Goal: Transaction & Acquisition: Purchase product/service

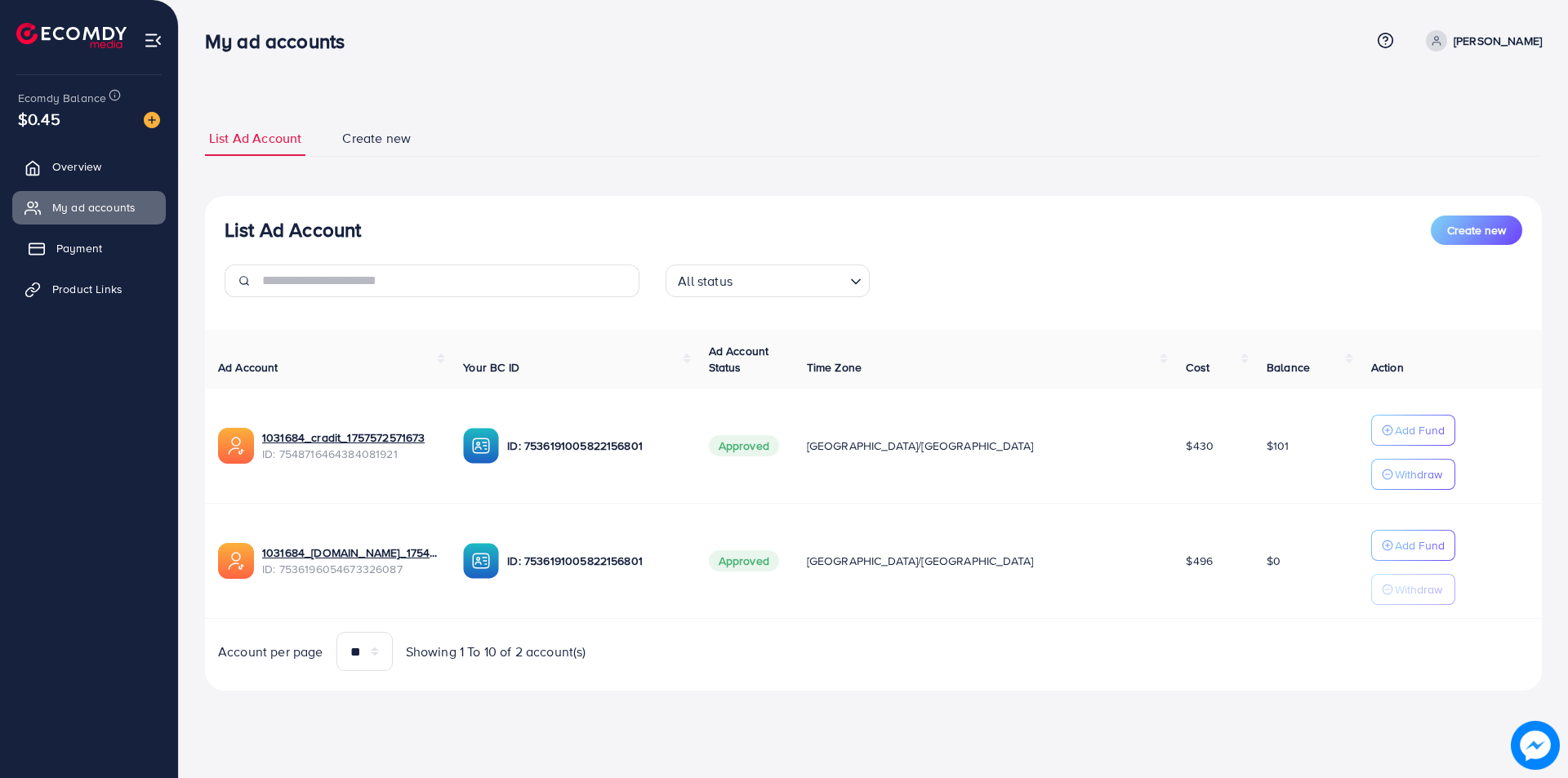
click at [71, 247] on span "Payment" at bounding box center [79, 248] width 46 height 16
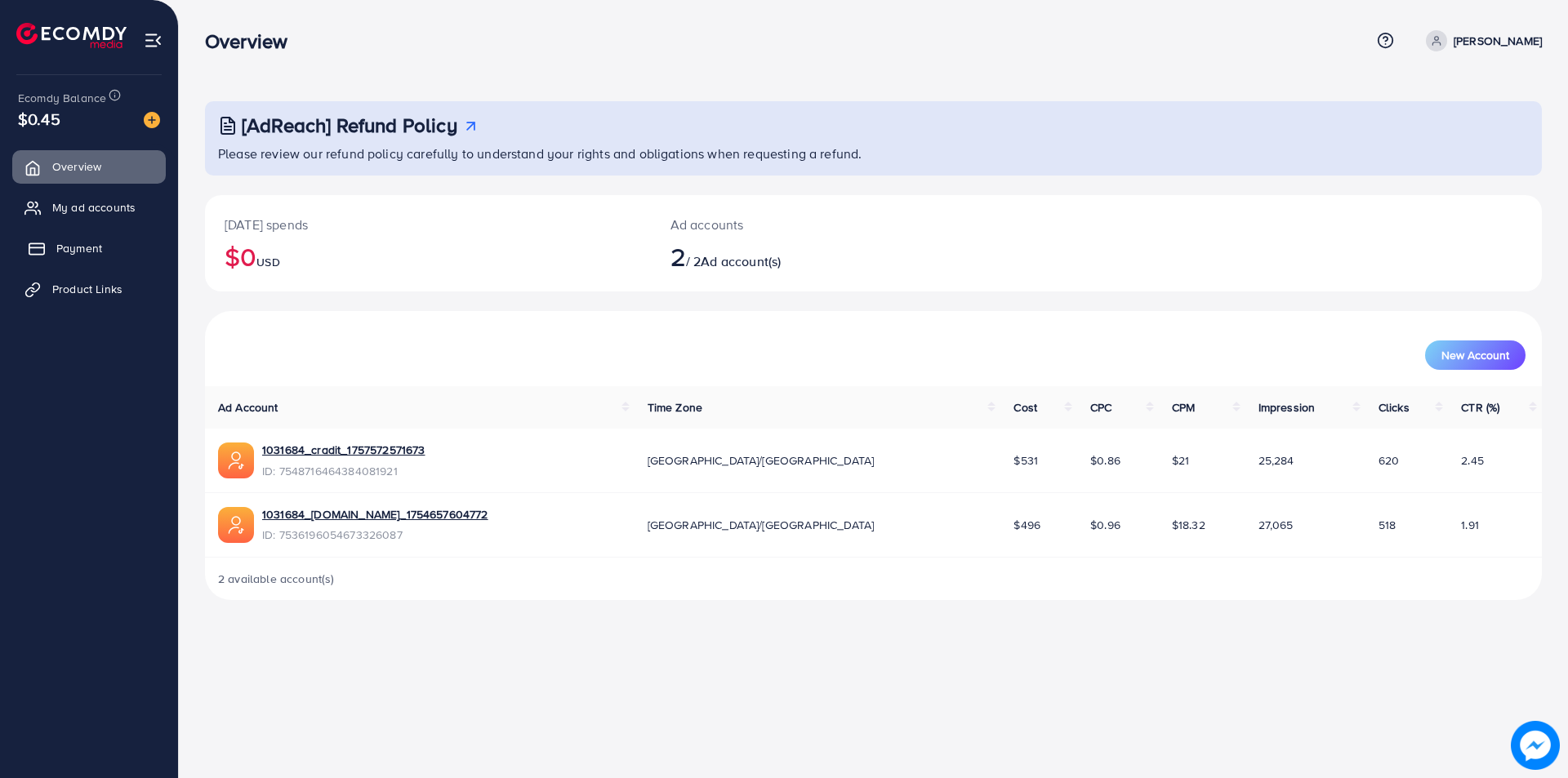
click at [72, 238] on link "Payment" at bounding box center [88, 247] width 153 height 33
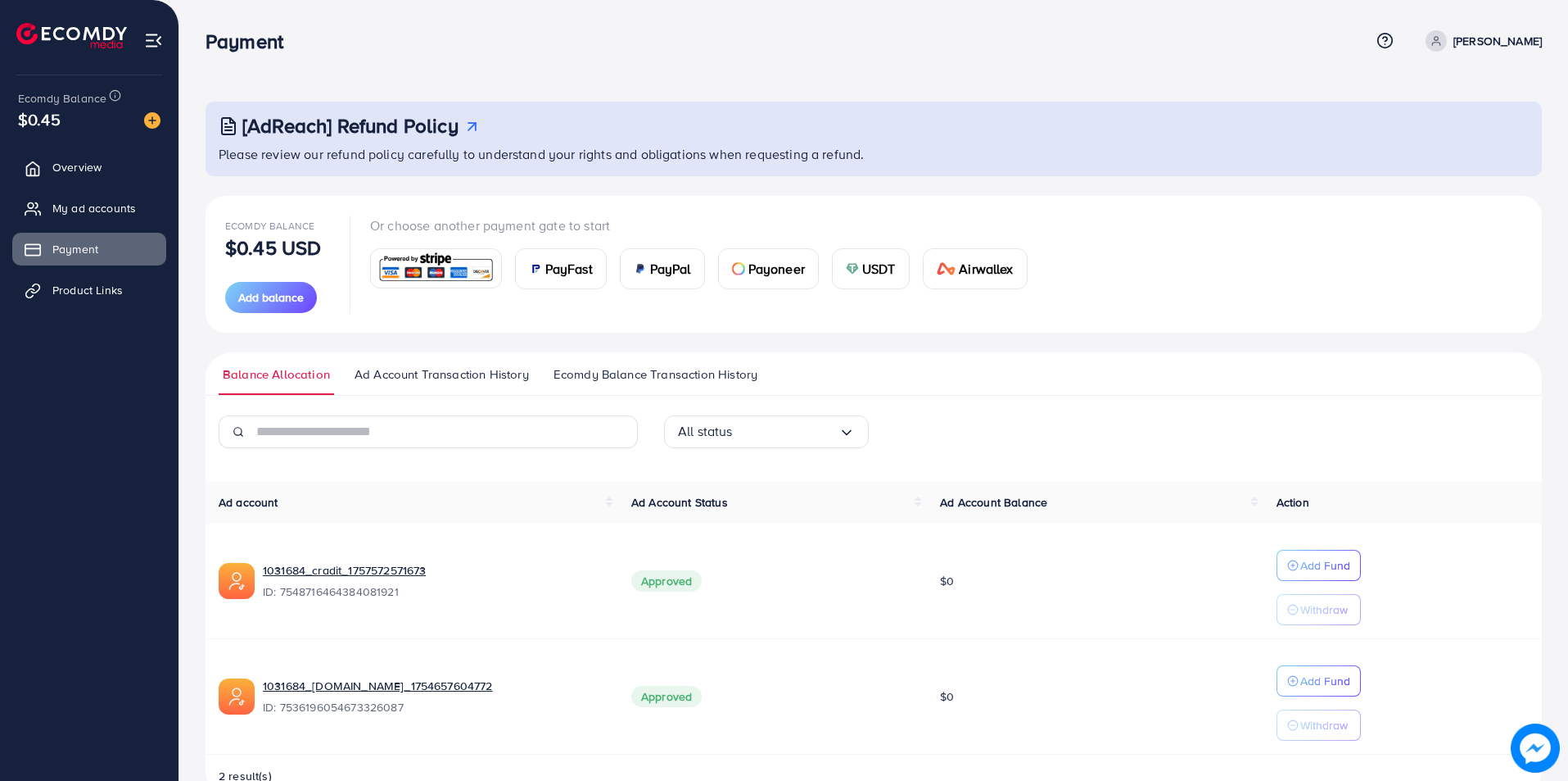
click at [852, 269] on img at bounding box center [852, 268] width 13 height 13
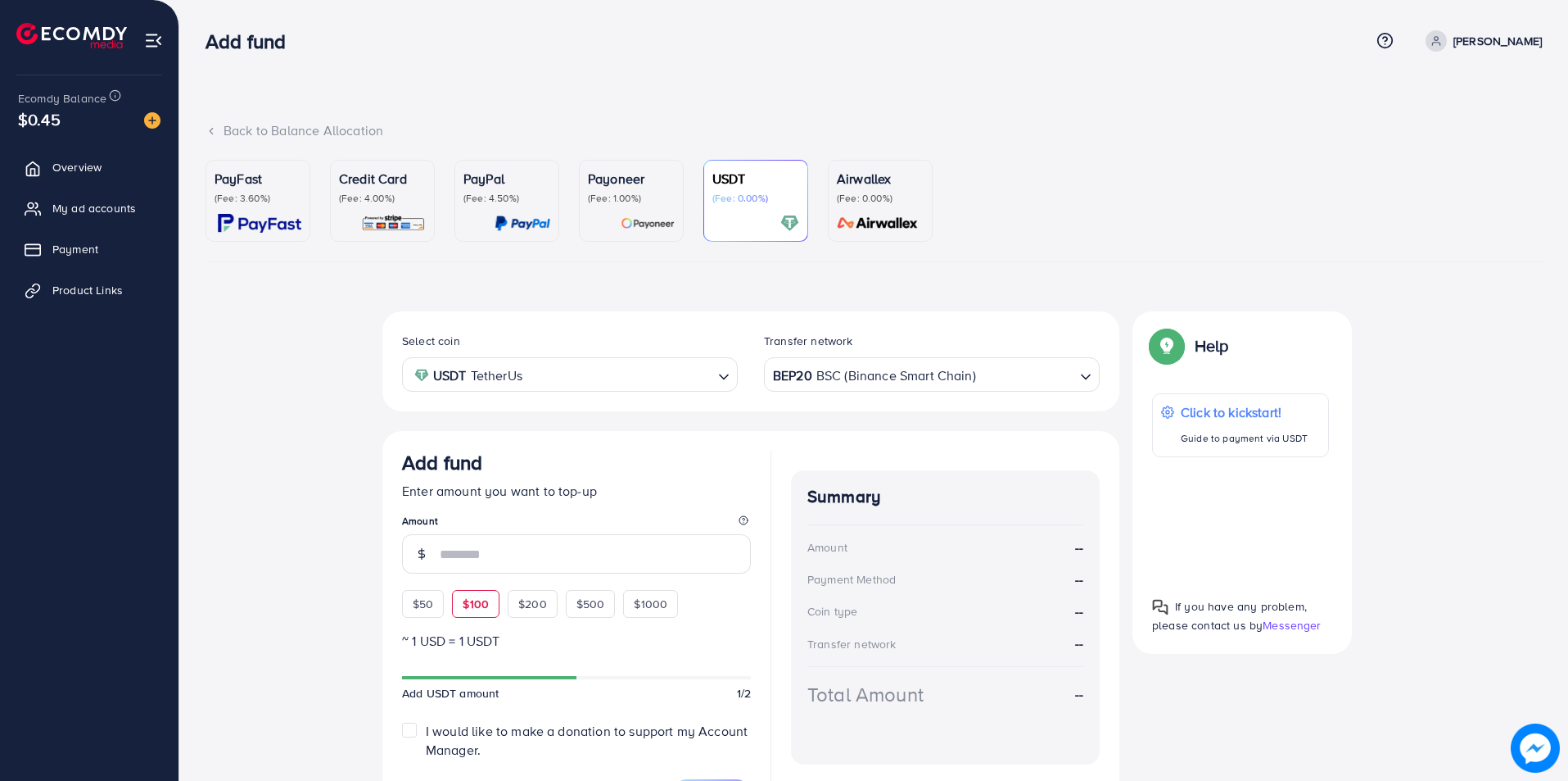
click at [470, 609] on div "$50 $100 $200 $500 $1000" at bounding box center [569, 599] width 336 height 36
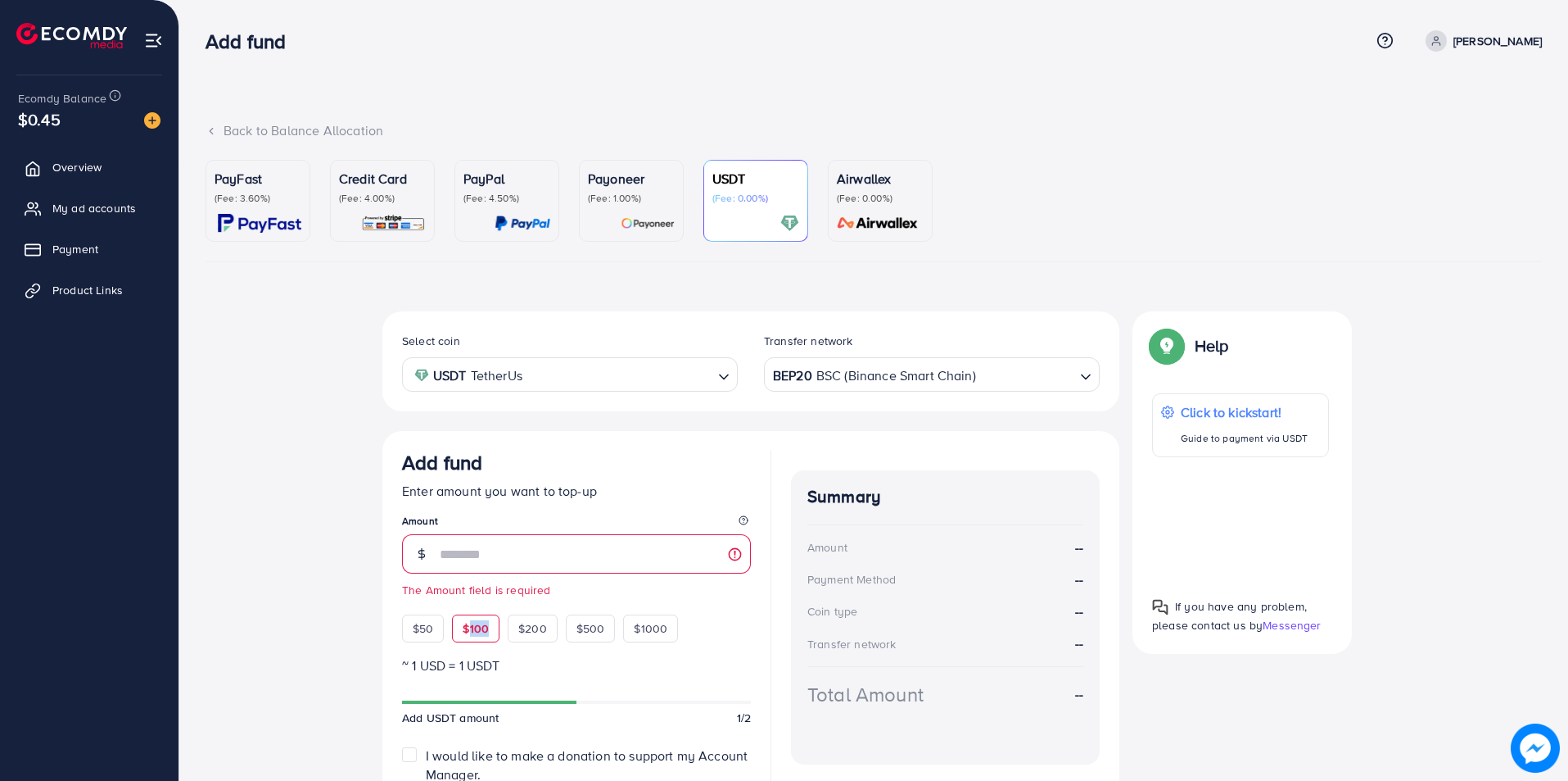
click at [469, 637] on div "$100" at bounding box center [476, 628] width 48 height 28
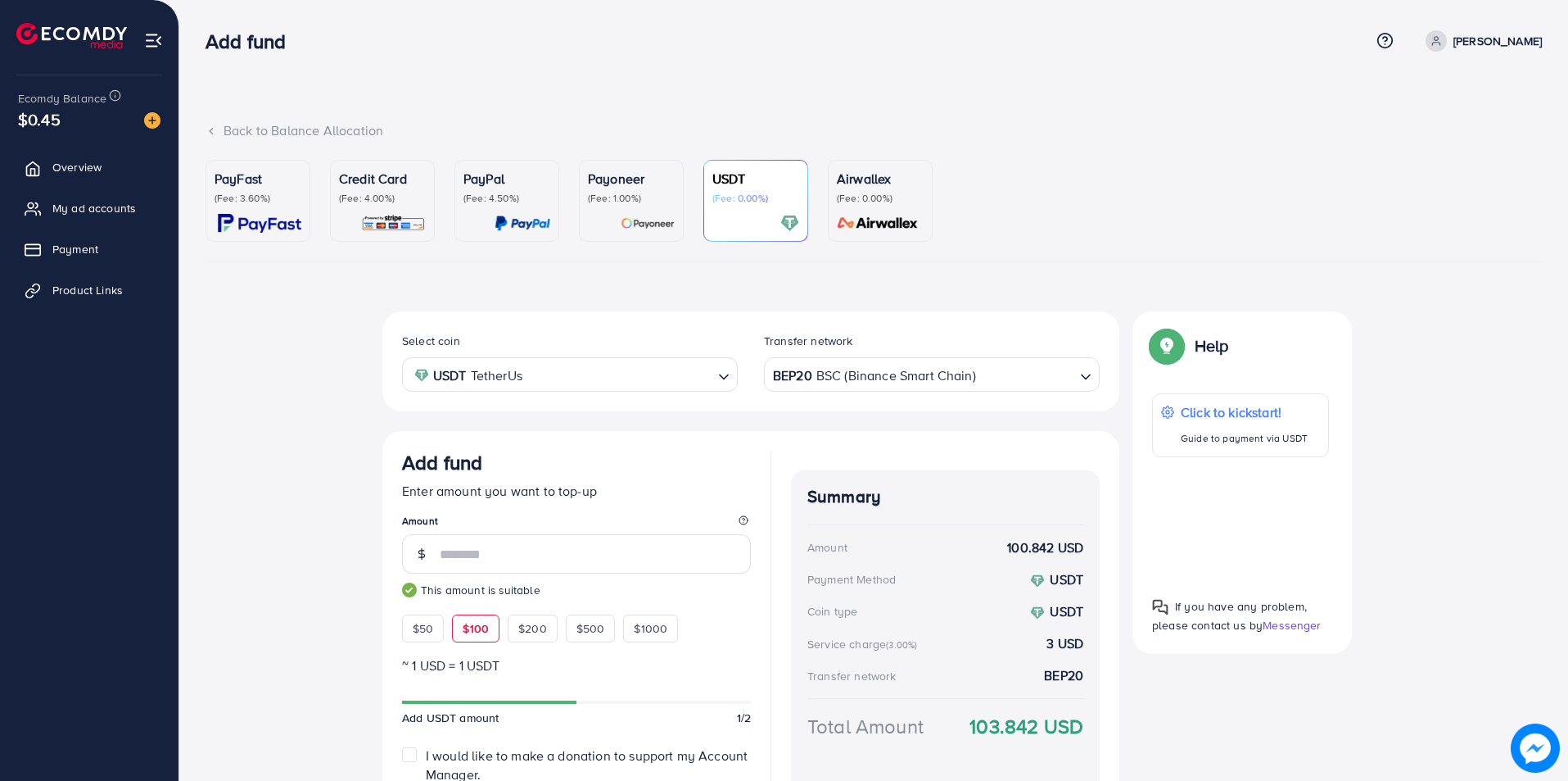
click at [469, 637] on div "$100" at bounding box center [476, 628] width 48 height 28
click at [825, 379] on div "BEP20 BSC (Binance Smart Chain)" at bounding box center [922, 373] width 305 height 29
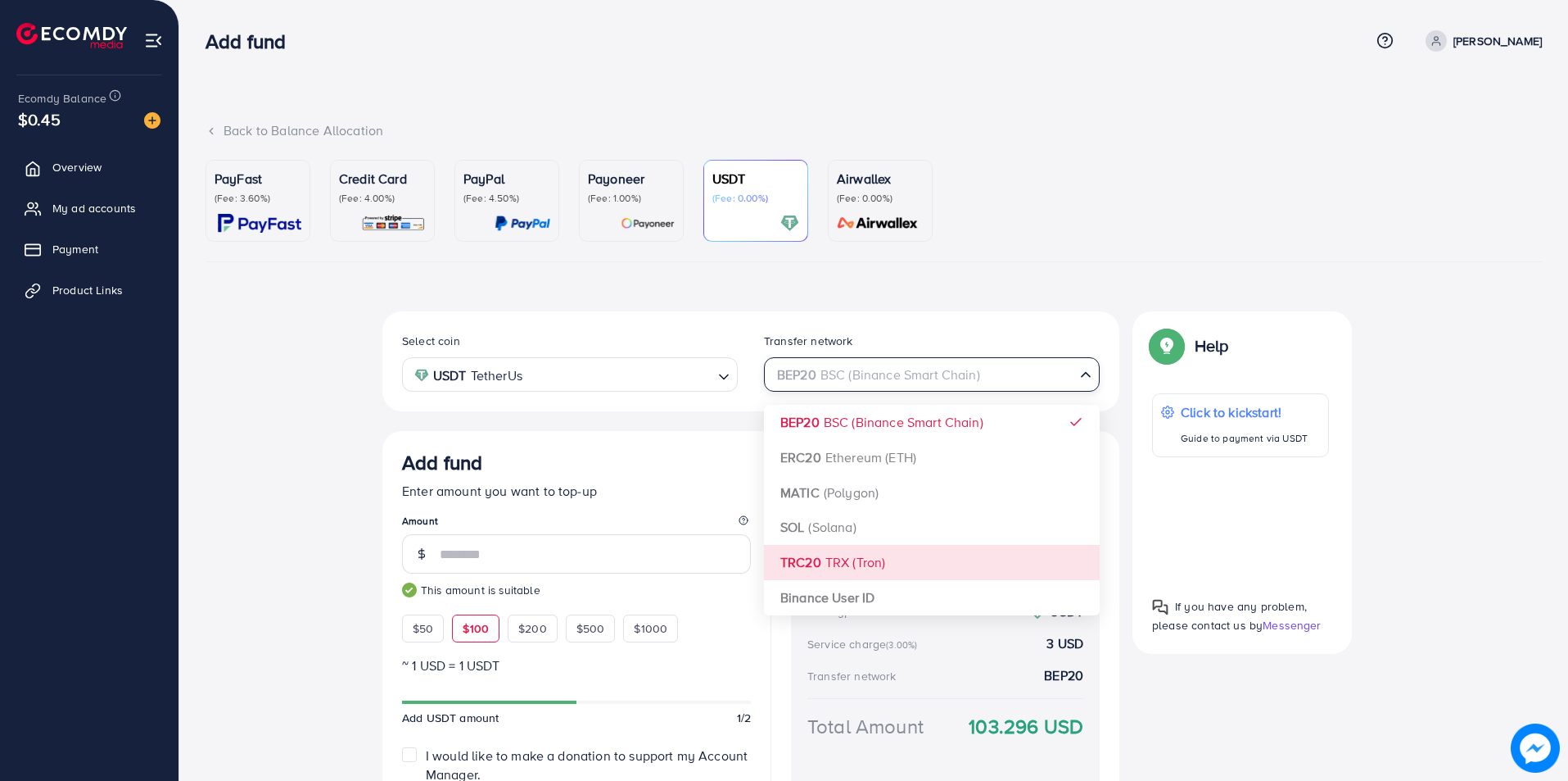
click at [875, 559] on div "Select coin USDT TetherUs Loading... Transfer network BEP20 BSC (Binance Smart …" at bounding box center [751, 582] width 737 height 542
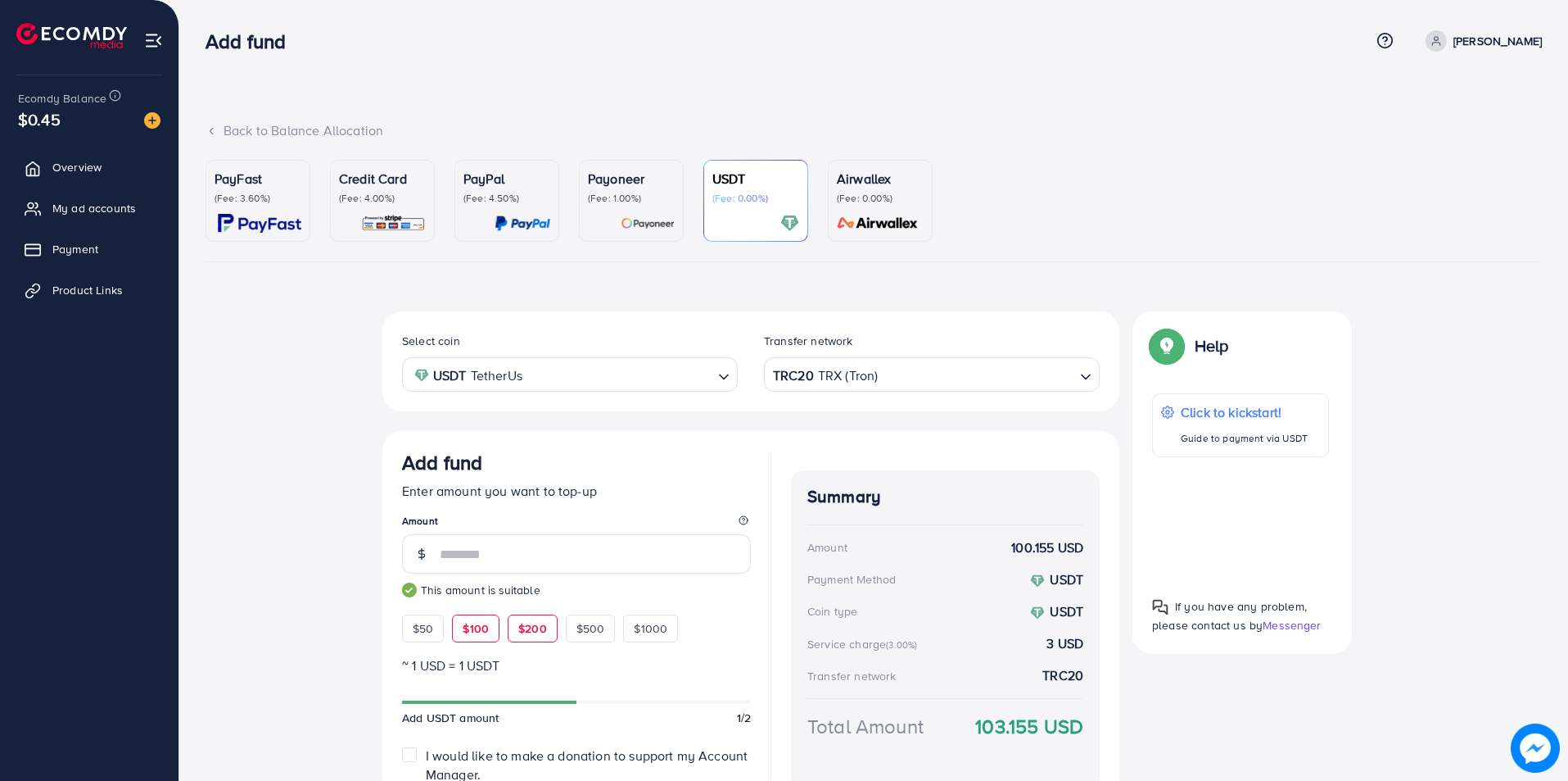
click at [538, 631] on span "$200" at bounding box center [532, 628] width 29 height 16
type input "***"
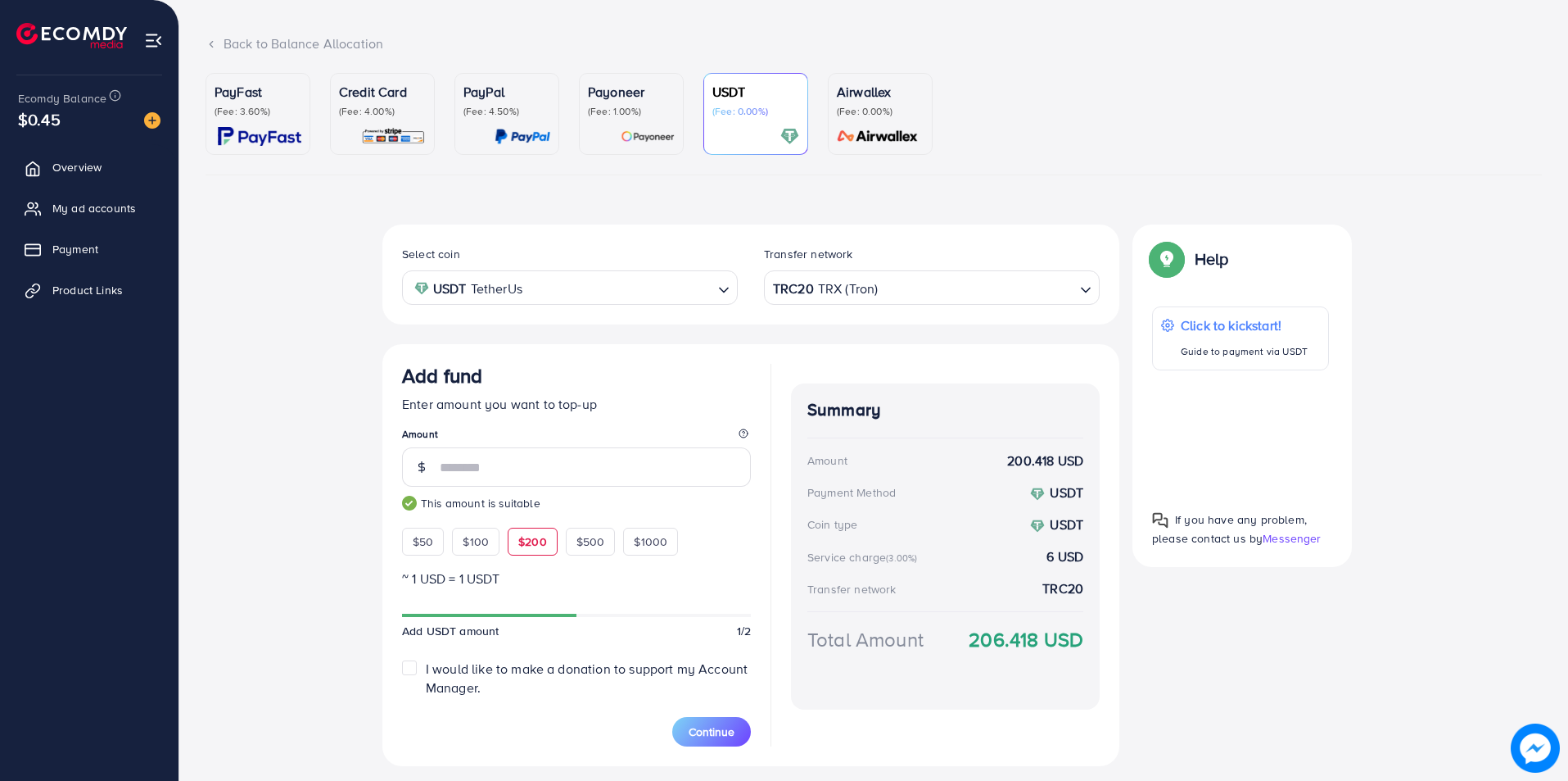
scroll to position [131, 0]
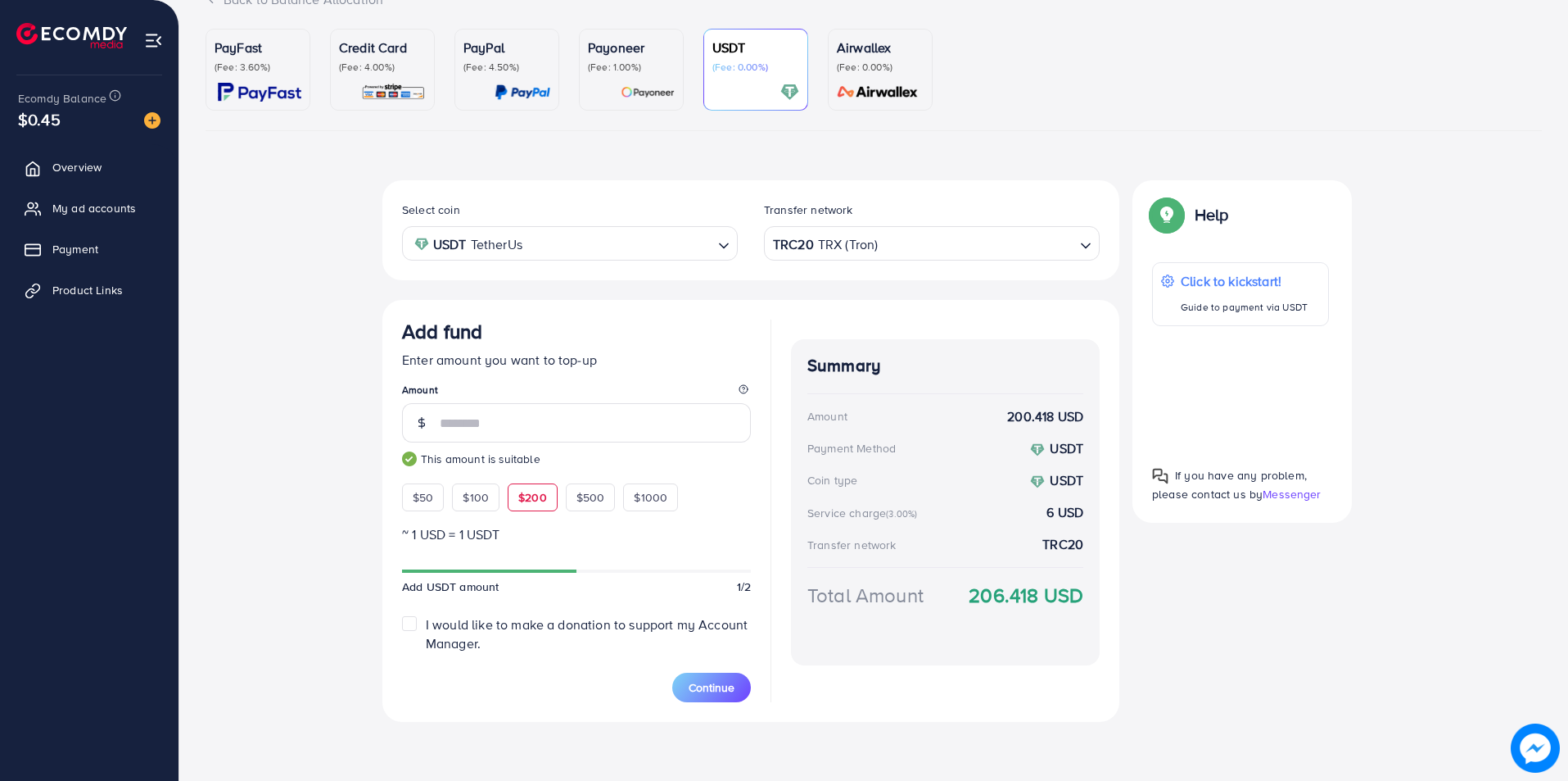
click at [1550, 510] on div "PayFast (Fee: 3.60%) Credit Card (Fee: 4.00%) PayPal (Fee: 4.50%) Payoneer (Fee…" at bounding box center [873, 392] width 1363 height 726
click at [700, 694] on span "Continue" at bounding box center [712, 687] width 46 height 16
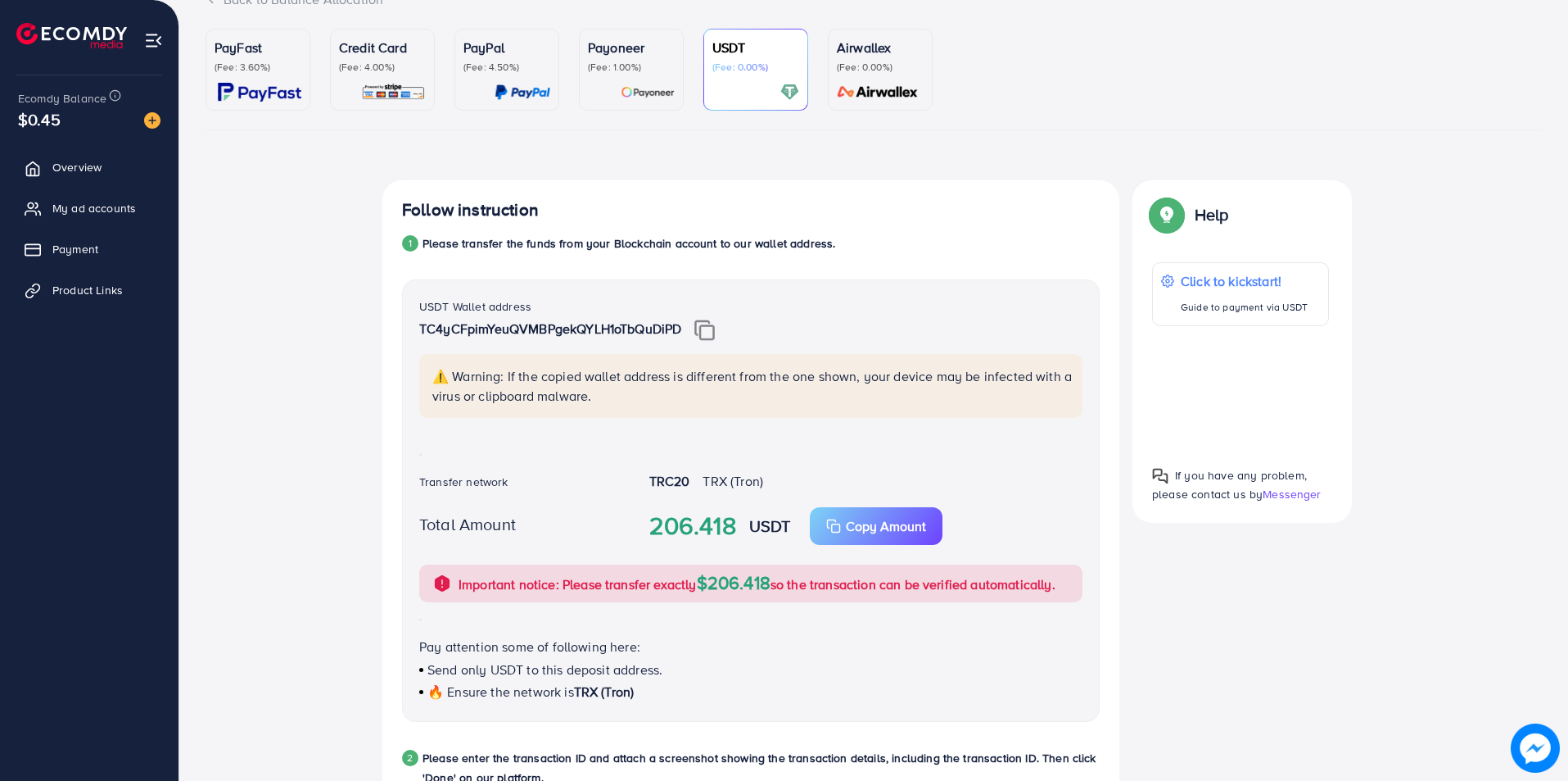
click at [706, 335] on img at bounding box center [705, 329] width 21 height 21
click at [650, 298] on div "USDT Wallet address TC4yCFpimYeuQVMBPgekQYLH1oTbQuDiPD" at bounding box center [752, 325] width 664 height 58
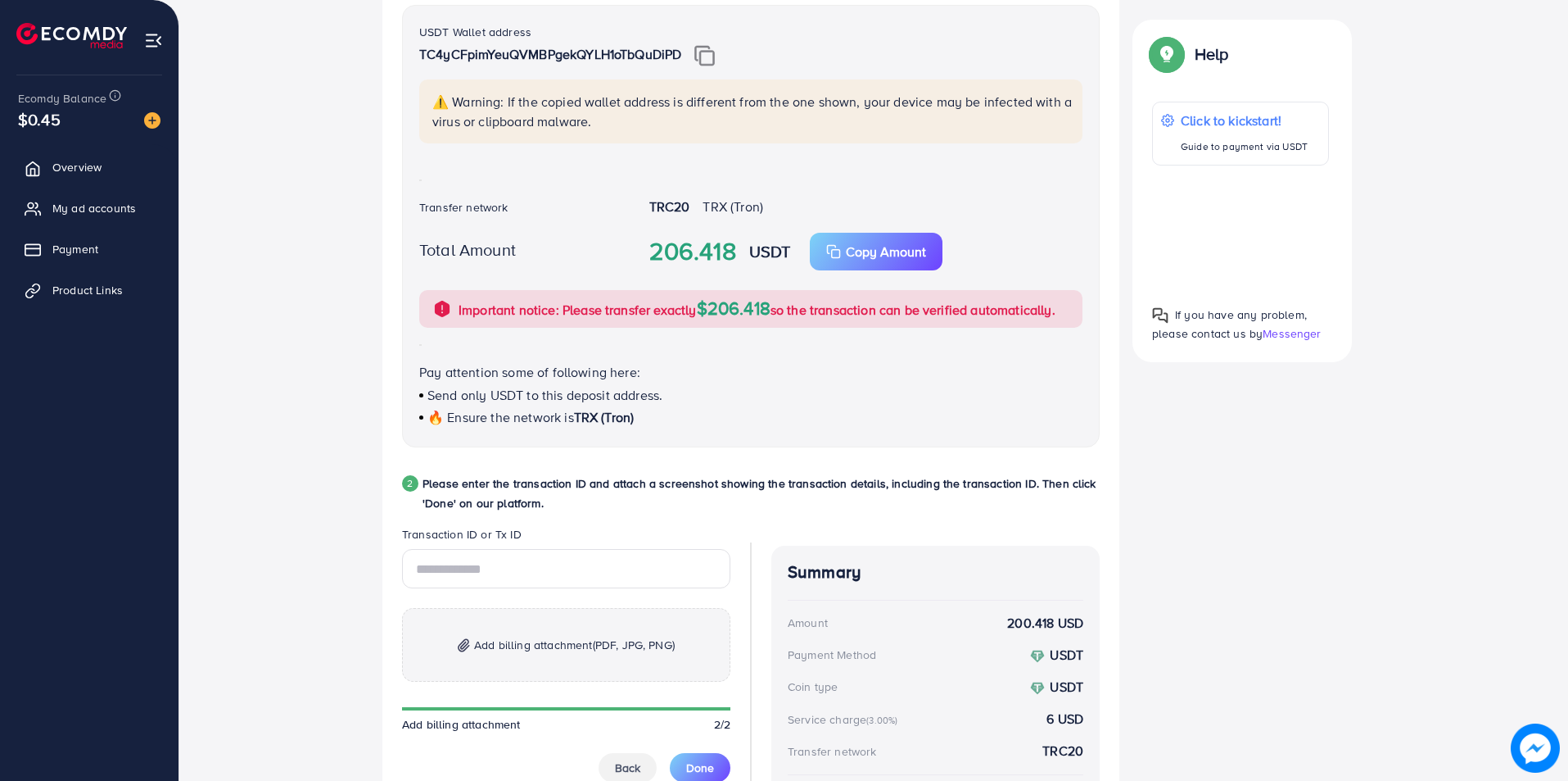
scroll to position [466, 0]
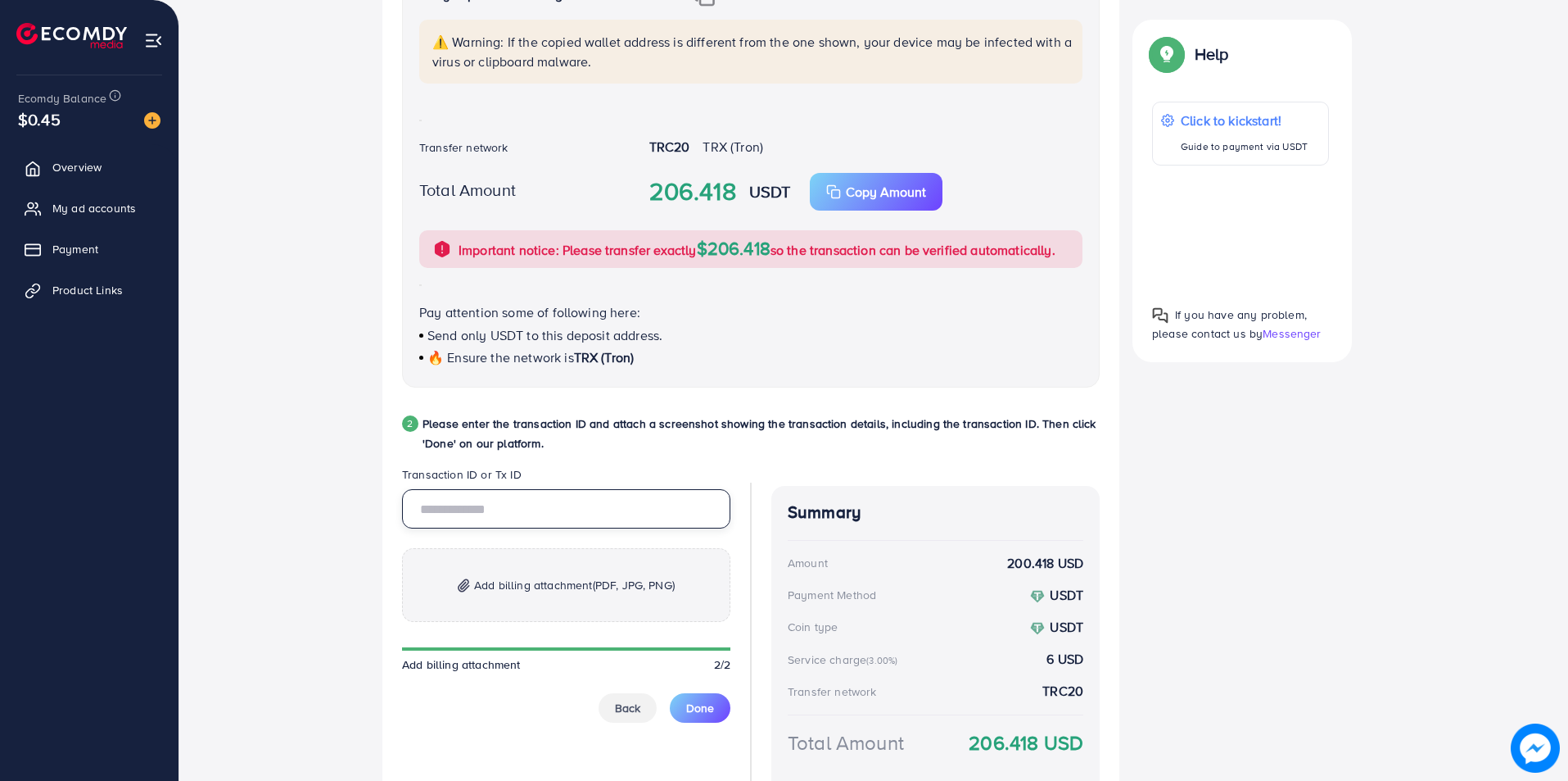
click at [502, 505] on input "text" at bounding box center [565, 509] width 328 height 39
paste input "**********"
type input "**********"
click at [576, 597] on p "Add billing attachment (PDF, JPG, PNG)" at bounding box center [565, 586] width 328 height 74
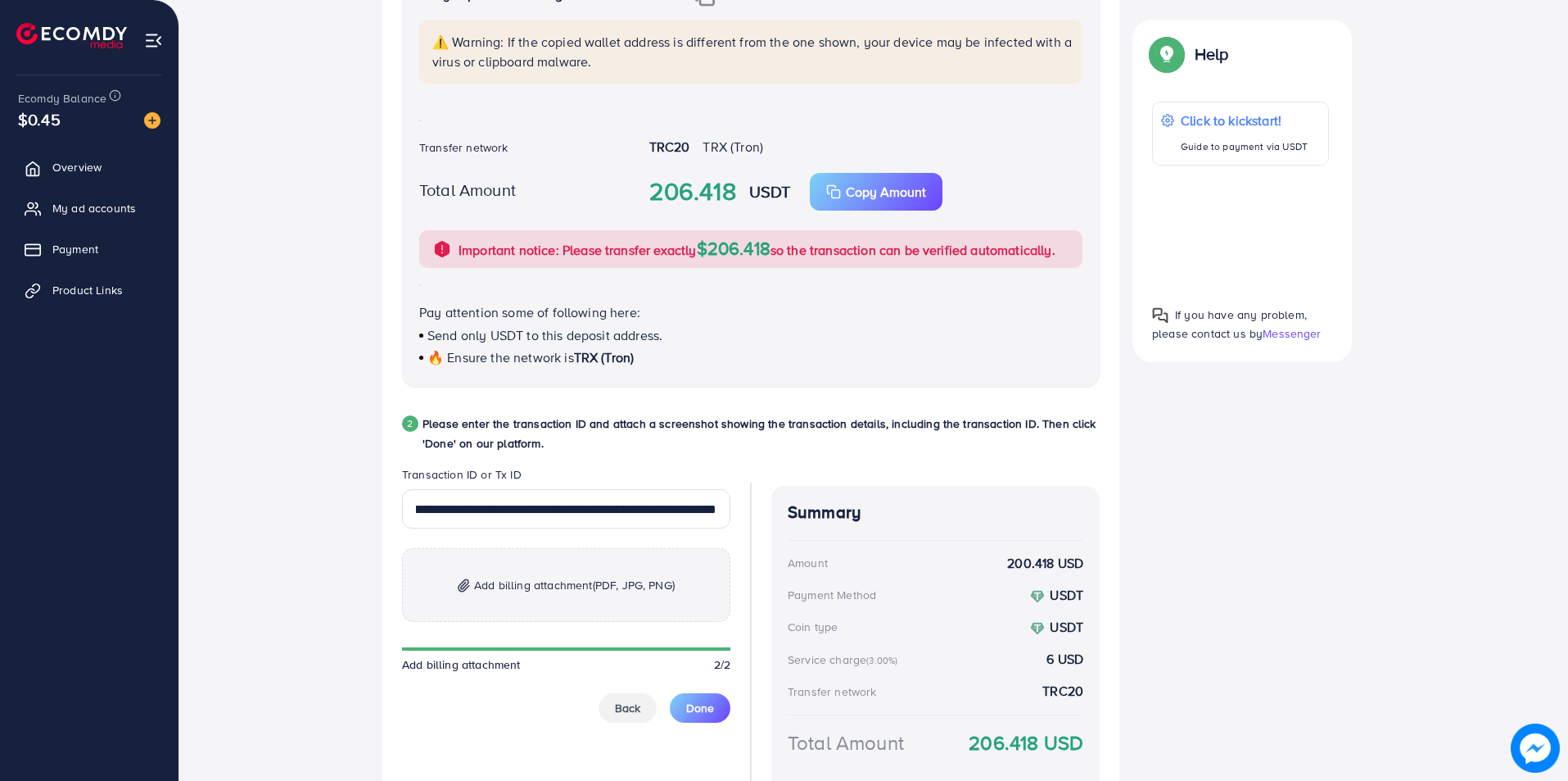
scroll to position [0, 0]
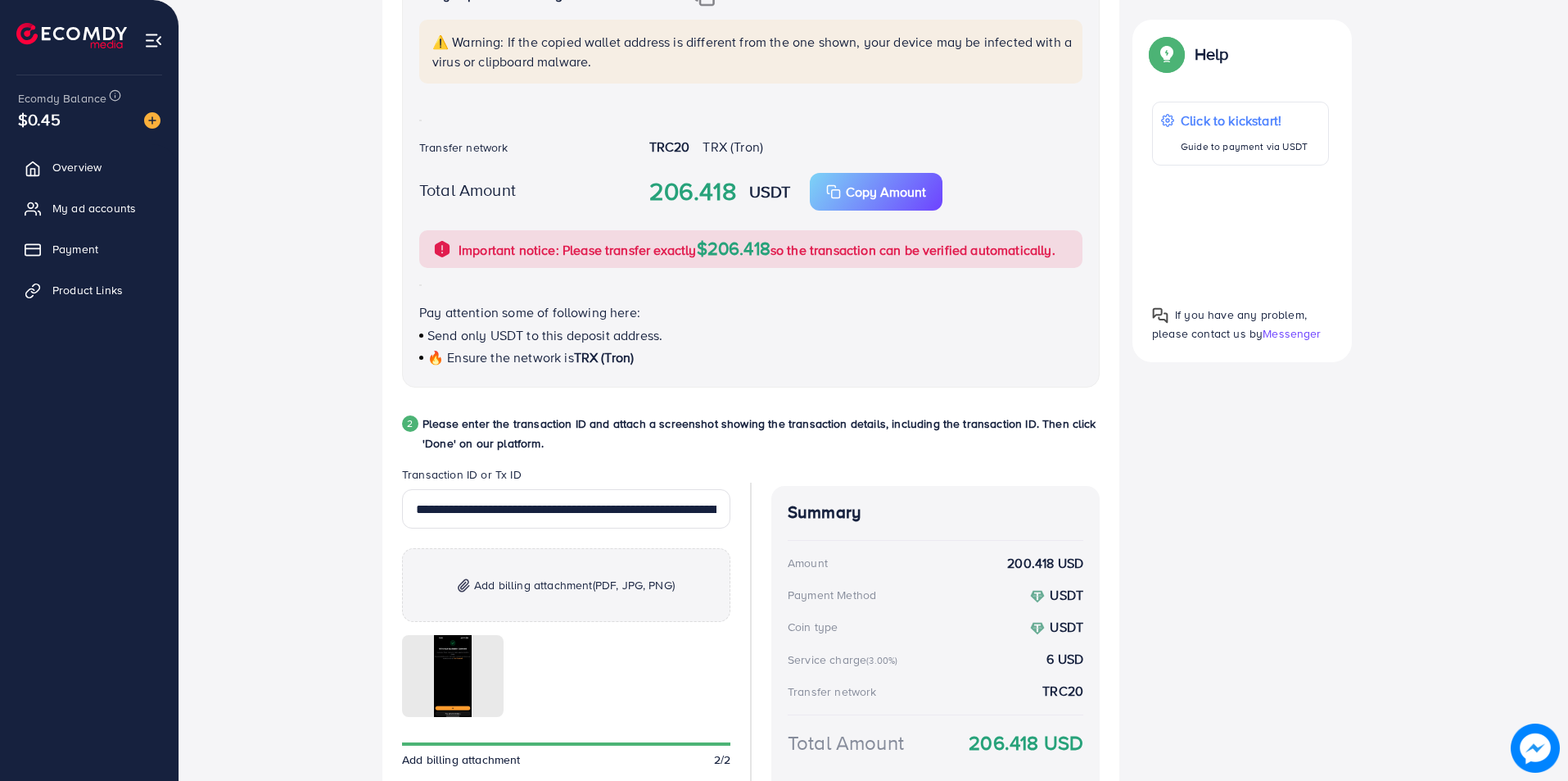
drag, startPoint x: 1567, startPoint y: 374, endPoint x: 1572, endPoint y: 613, distance: 239.1
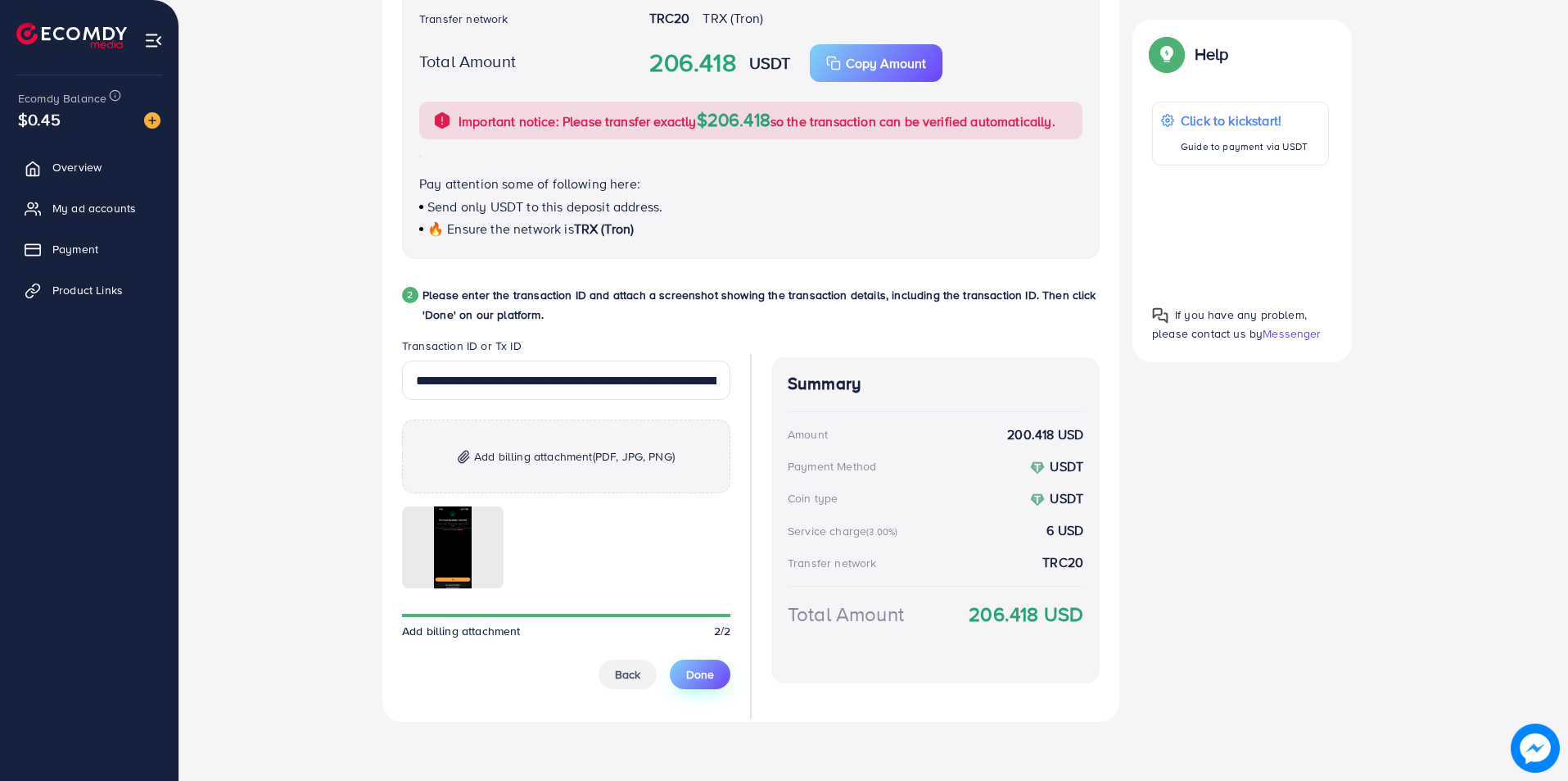
click at [719, 685] on button "Done" at bounding box center [700, 674] width 61 height 30
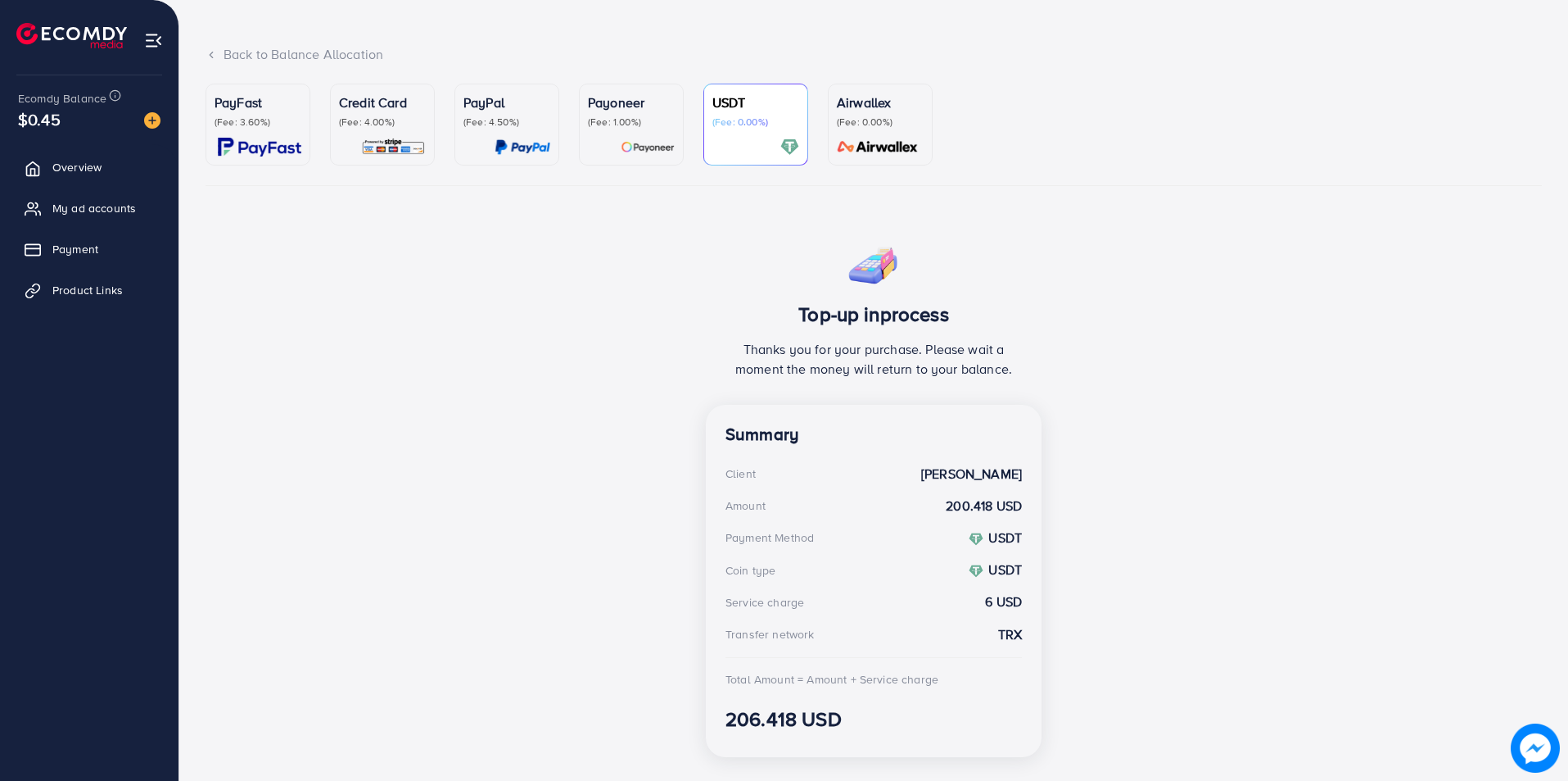
scroll to position [109, 0]
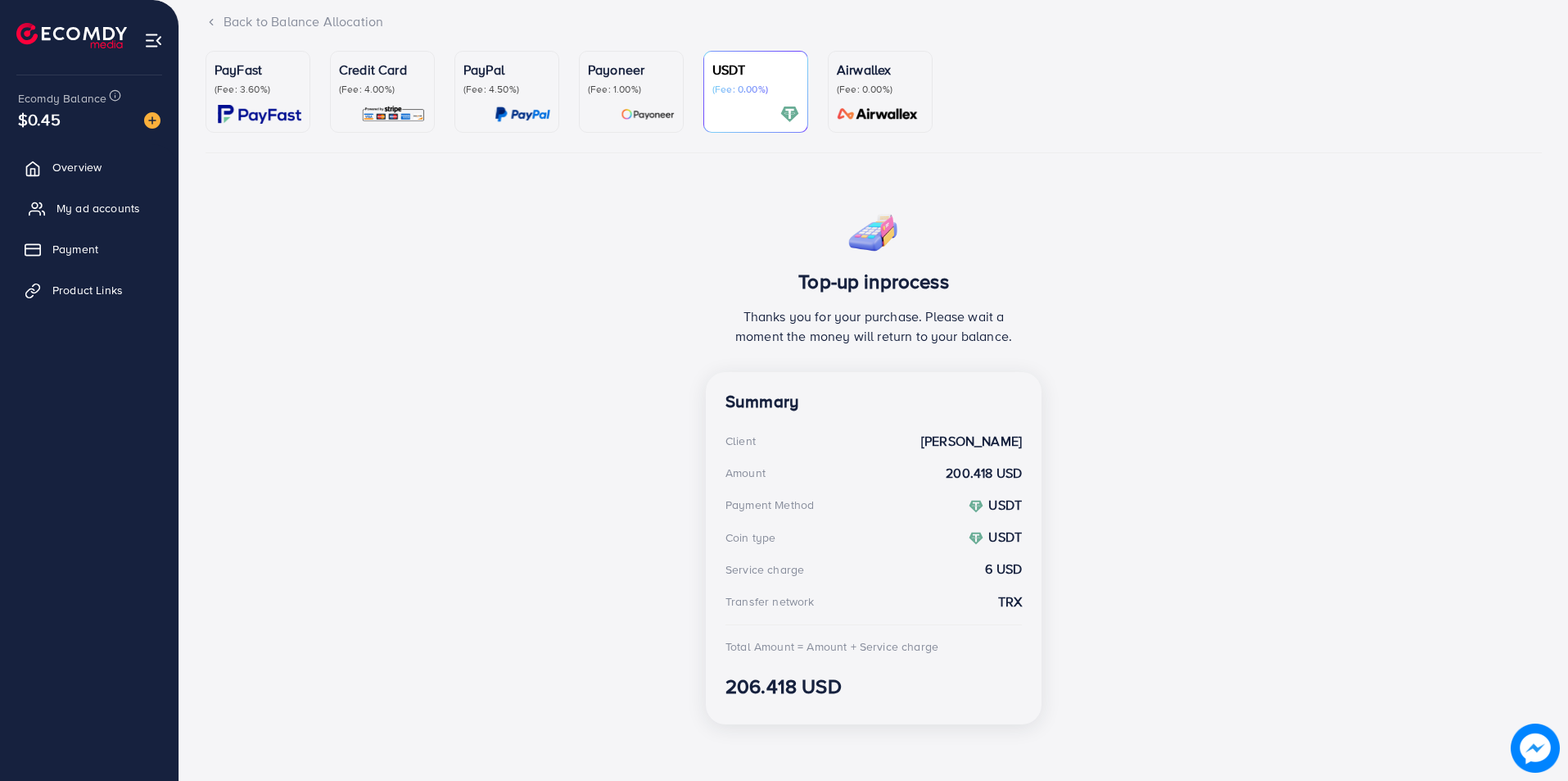
click at [72, 214] on span "My ad accounts" at bounding box center [99, 207] width 84 height 16
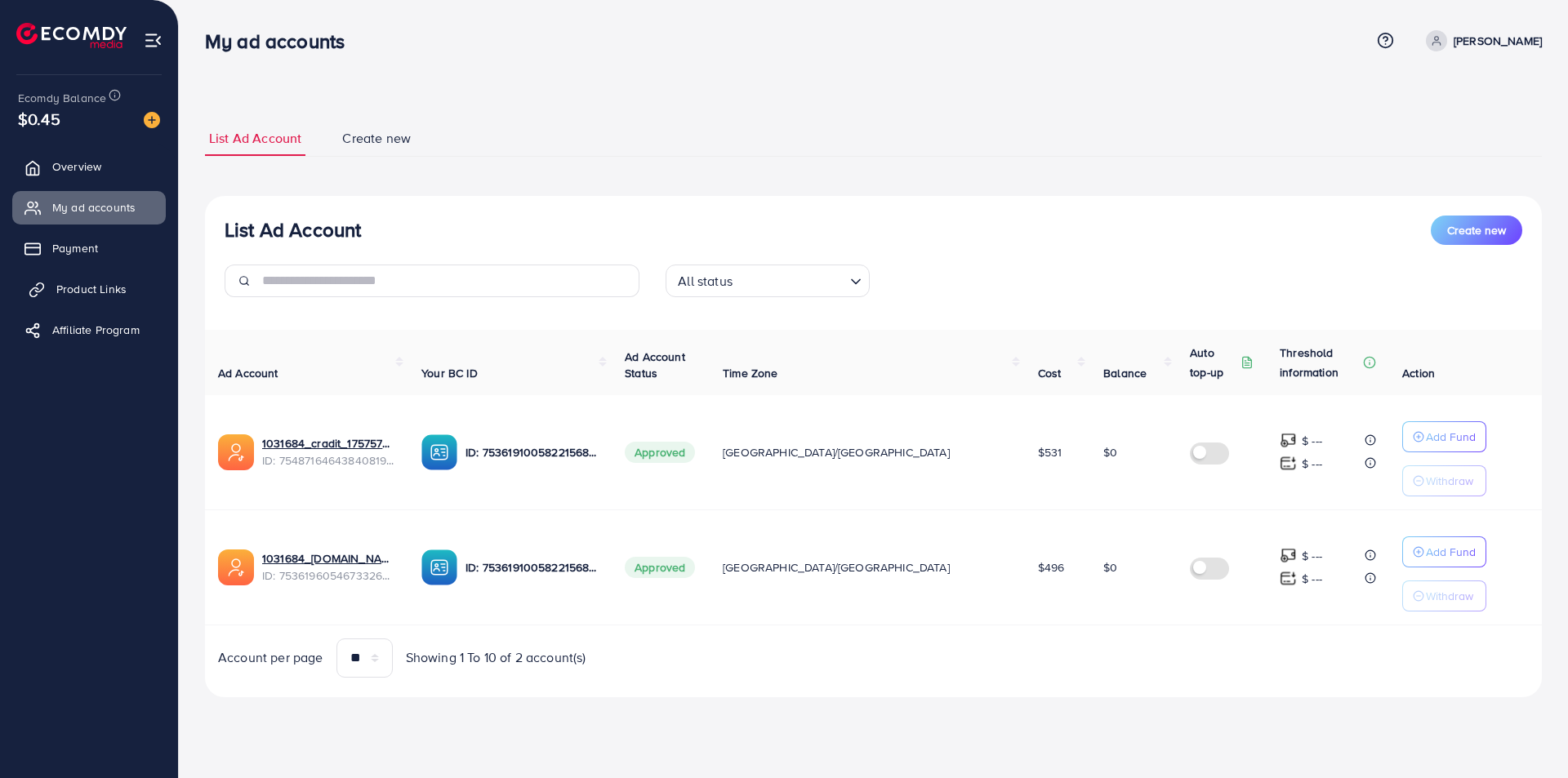
click at [68, 294] on span "Product Links" at bounding box center [91, 289] width 71 height 16
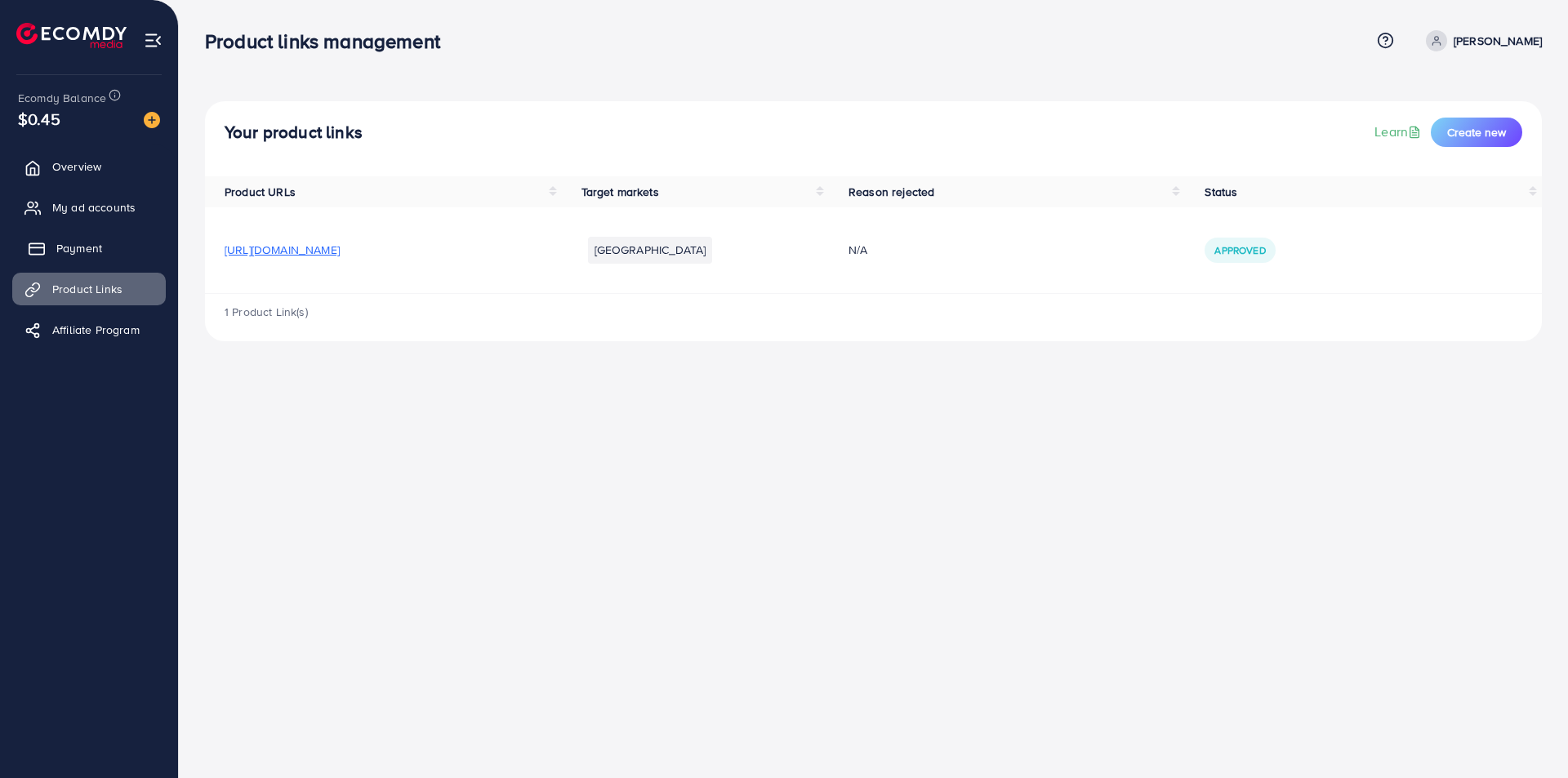
click at [61, 248] on span "Payment" at bounding box center [79, 248] width 46 height 16
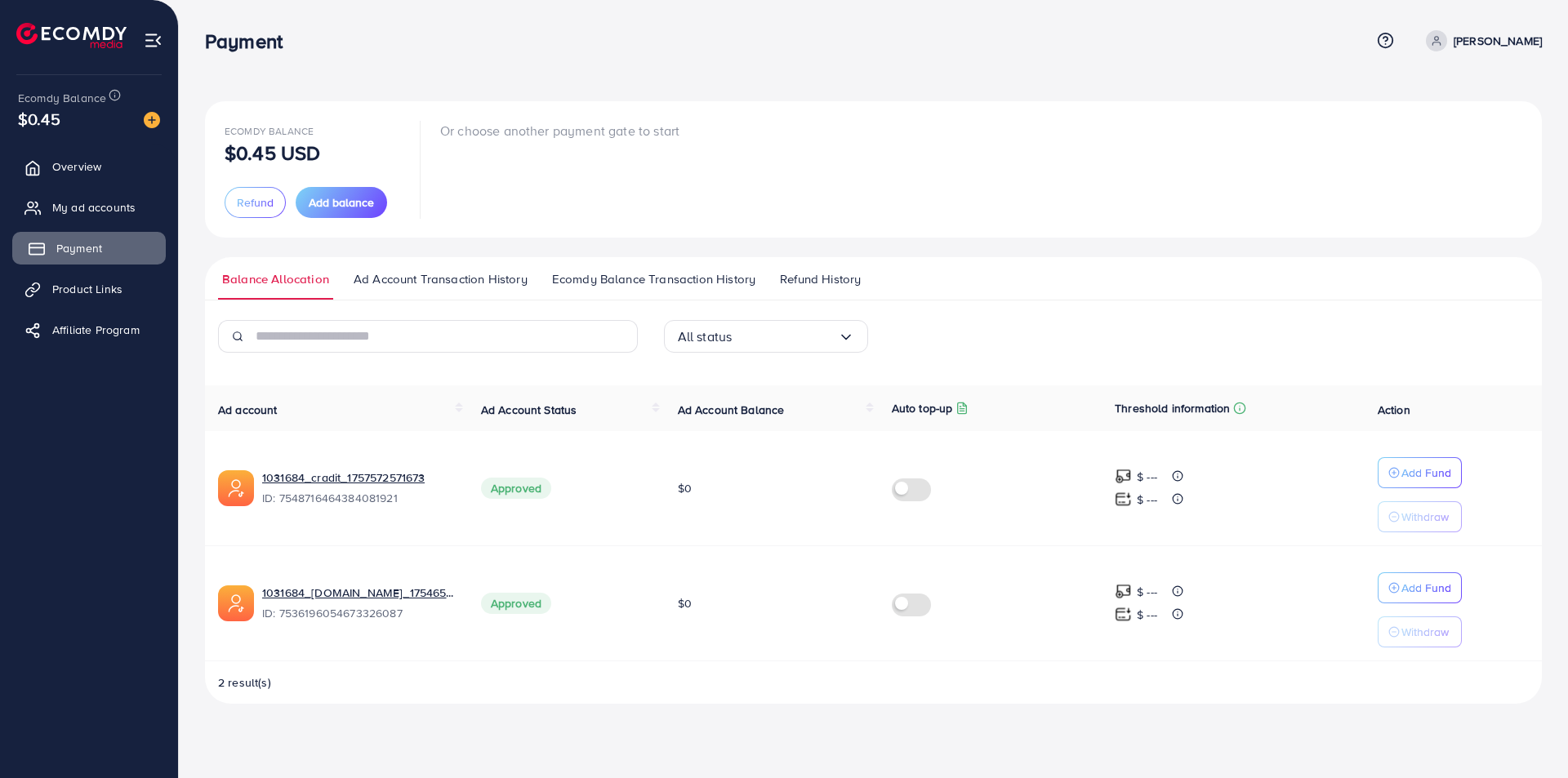
click at [61, 248] on span "Payment" at bounding box center [79, 248] width 46 height 16
click at [72, 194] on link "My ad accounts" at bounding box center [88, 207] width 153 height 33
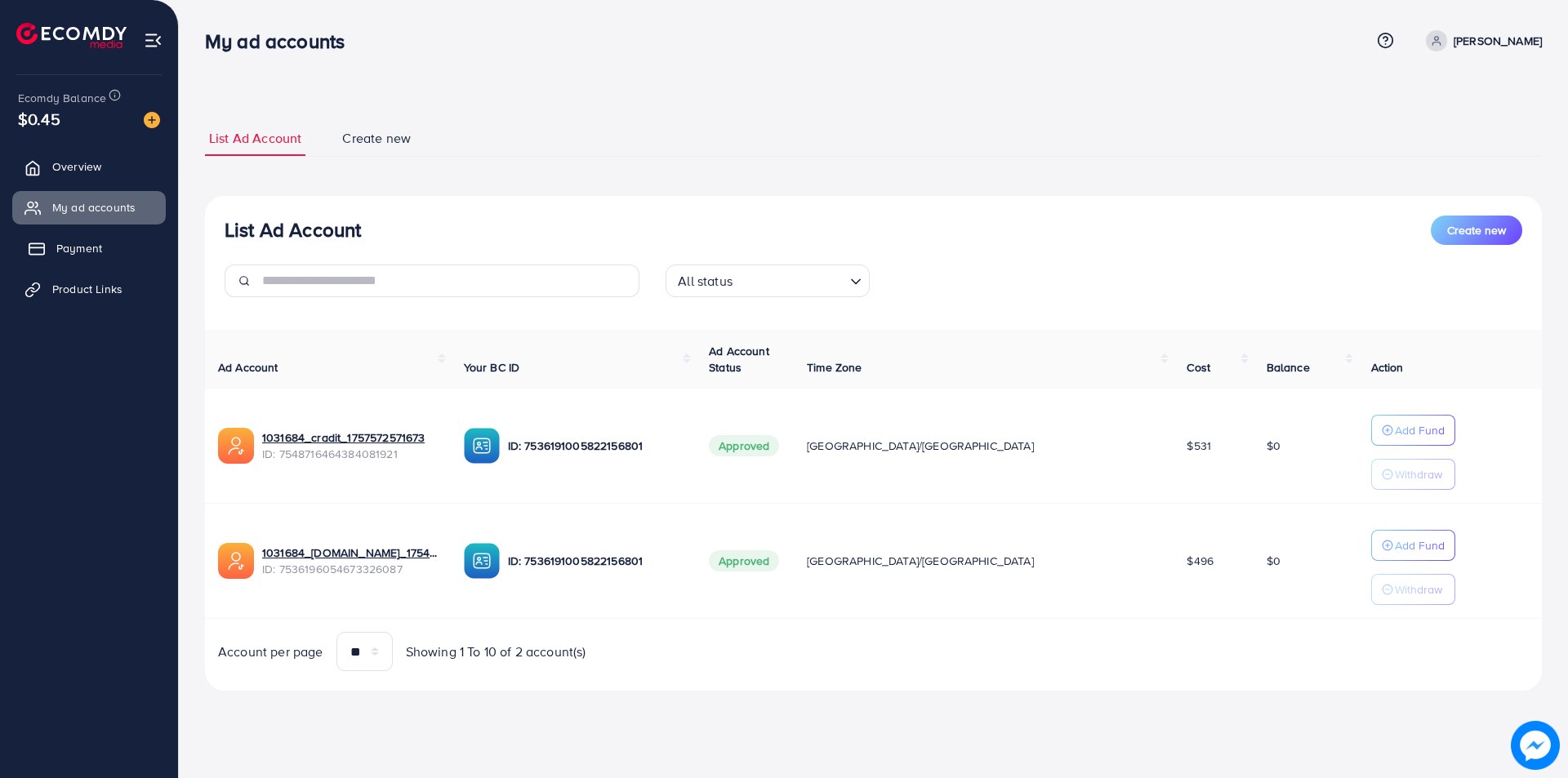
click at [35, 258] on link "Payment" at bounding box center [88, 247] width 153 height 33
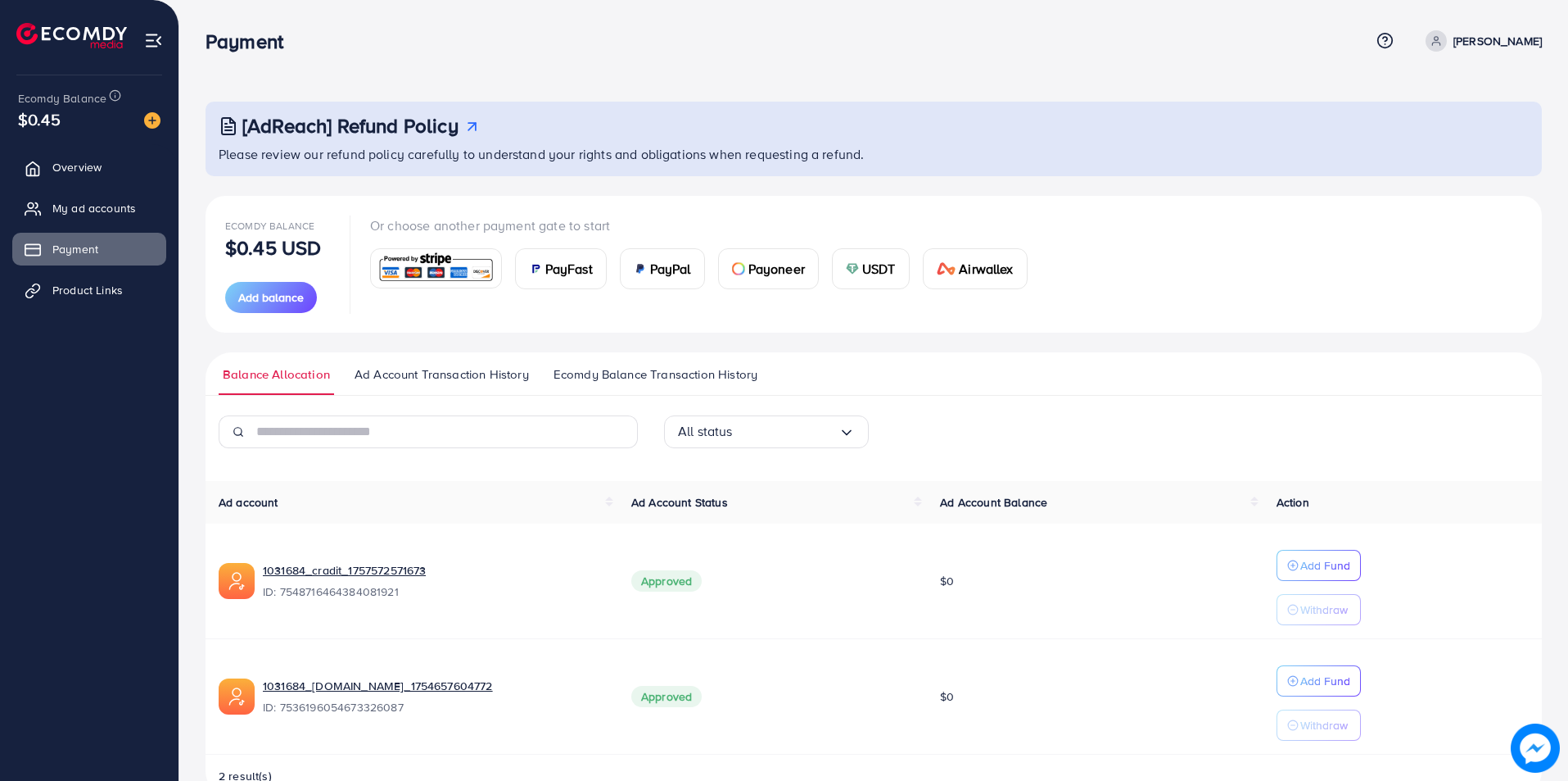
click at [875, 260] on span "USDT" at bounding box center [879, 269] width 34 height 20
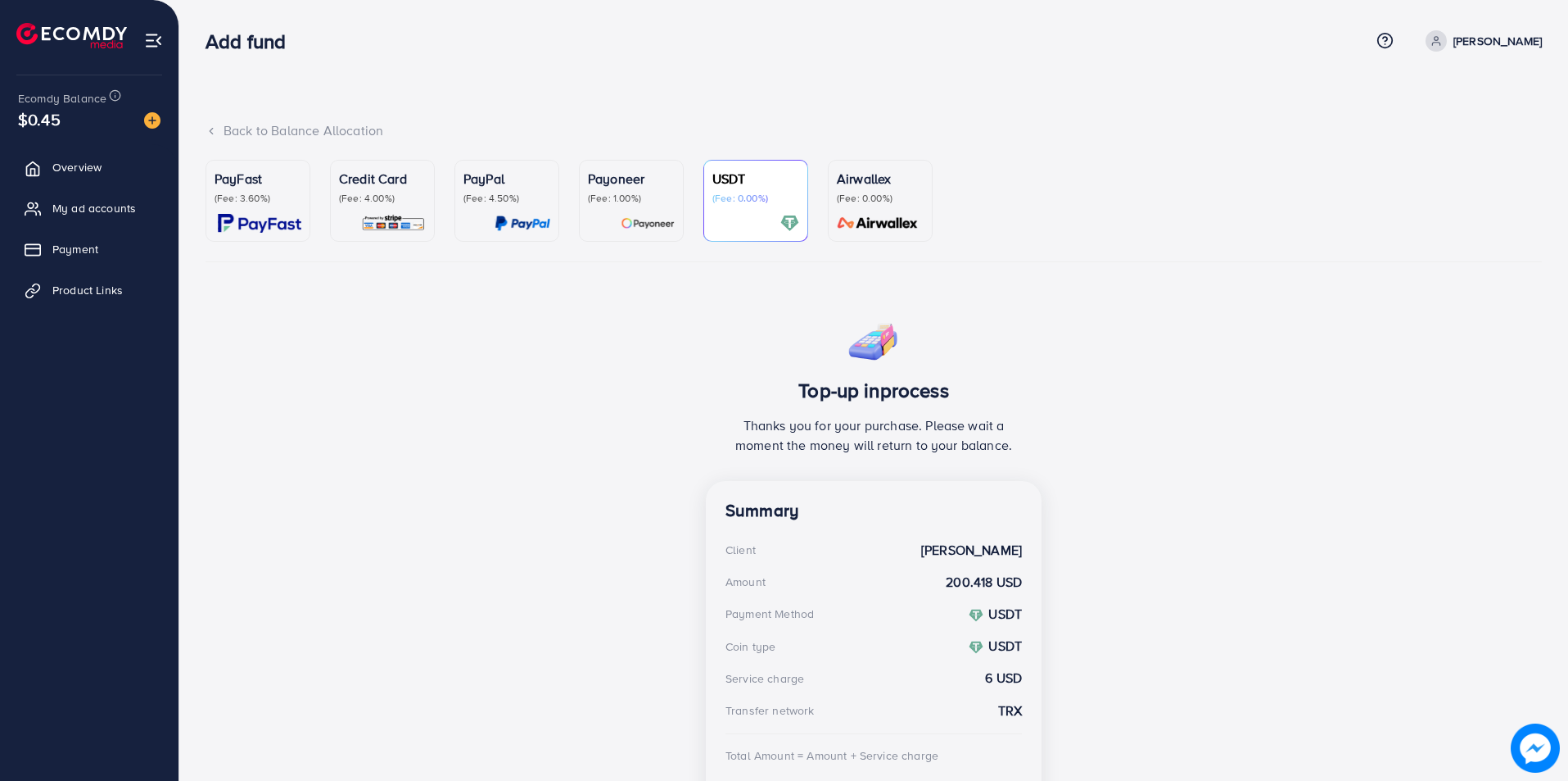
click at [1103, 319] on div "Top-up inprocess Thanks you for your purchase. Please wait a moment the money w…" at bounding box center [873, 579] width 1337 height 536
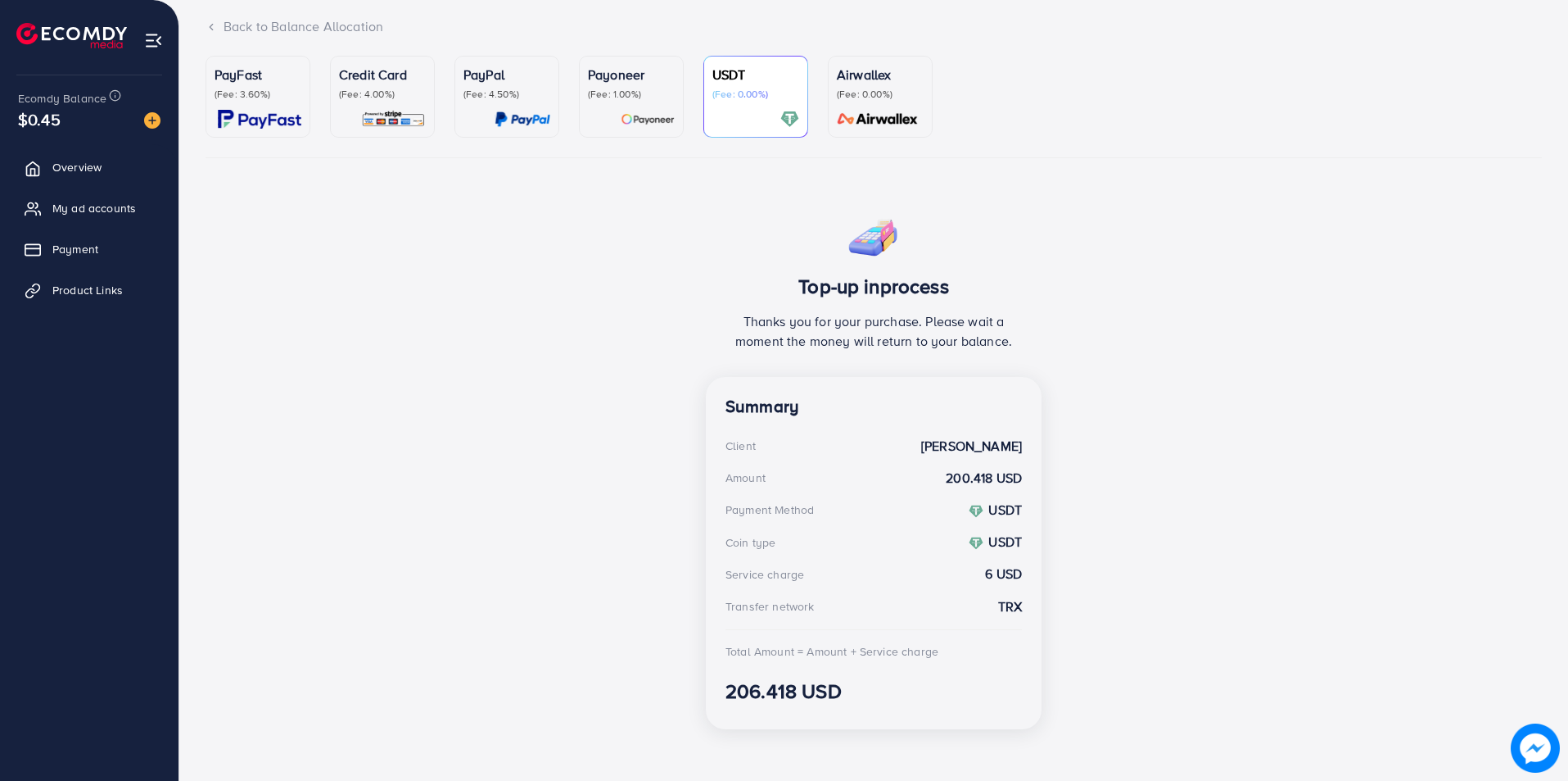
scroll to position [112, 0]
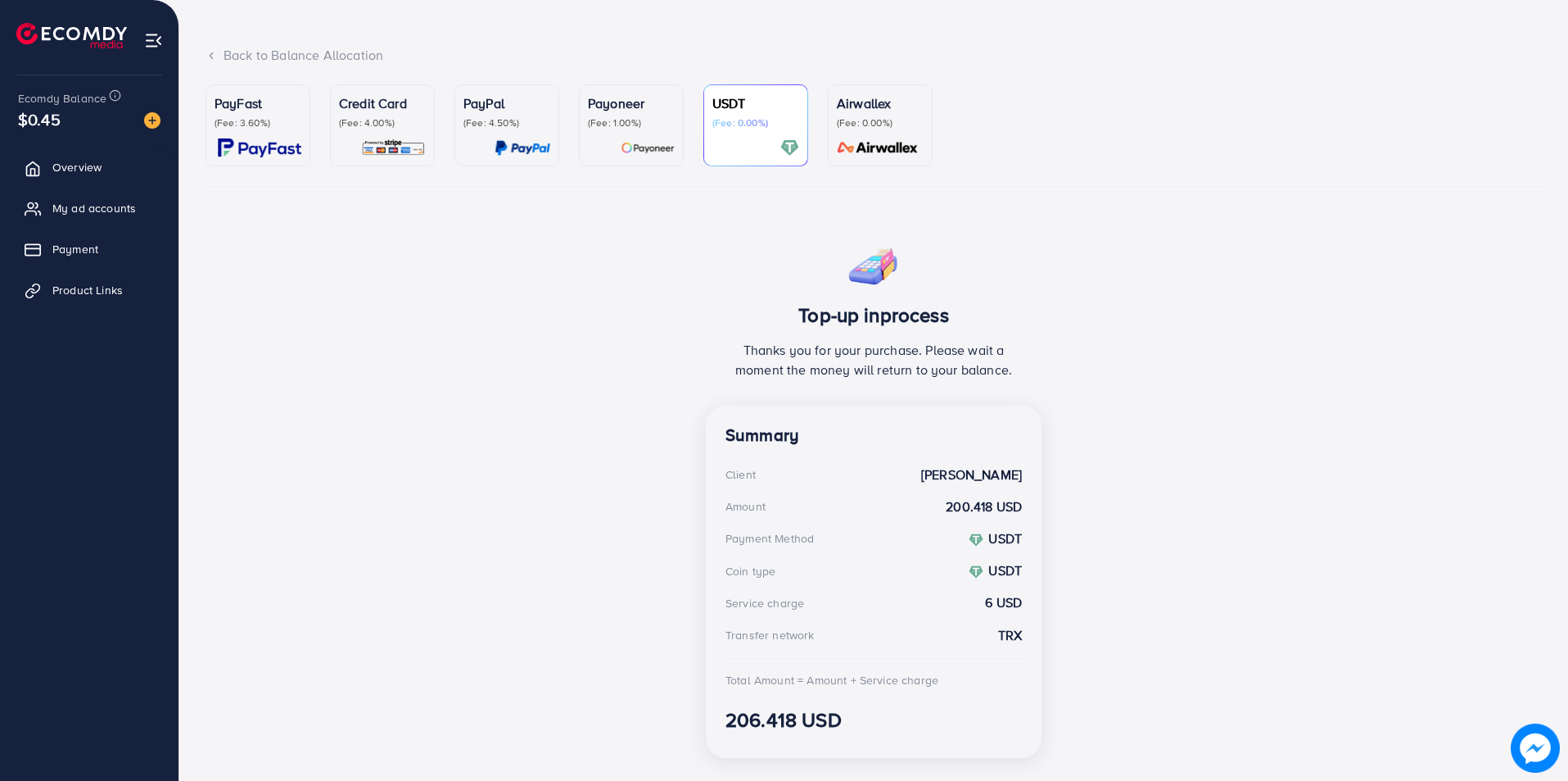
scroll to position [112, 0]
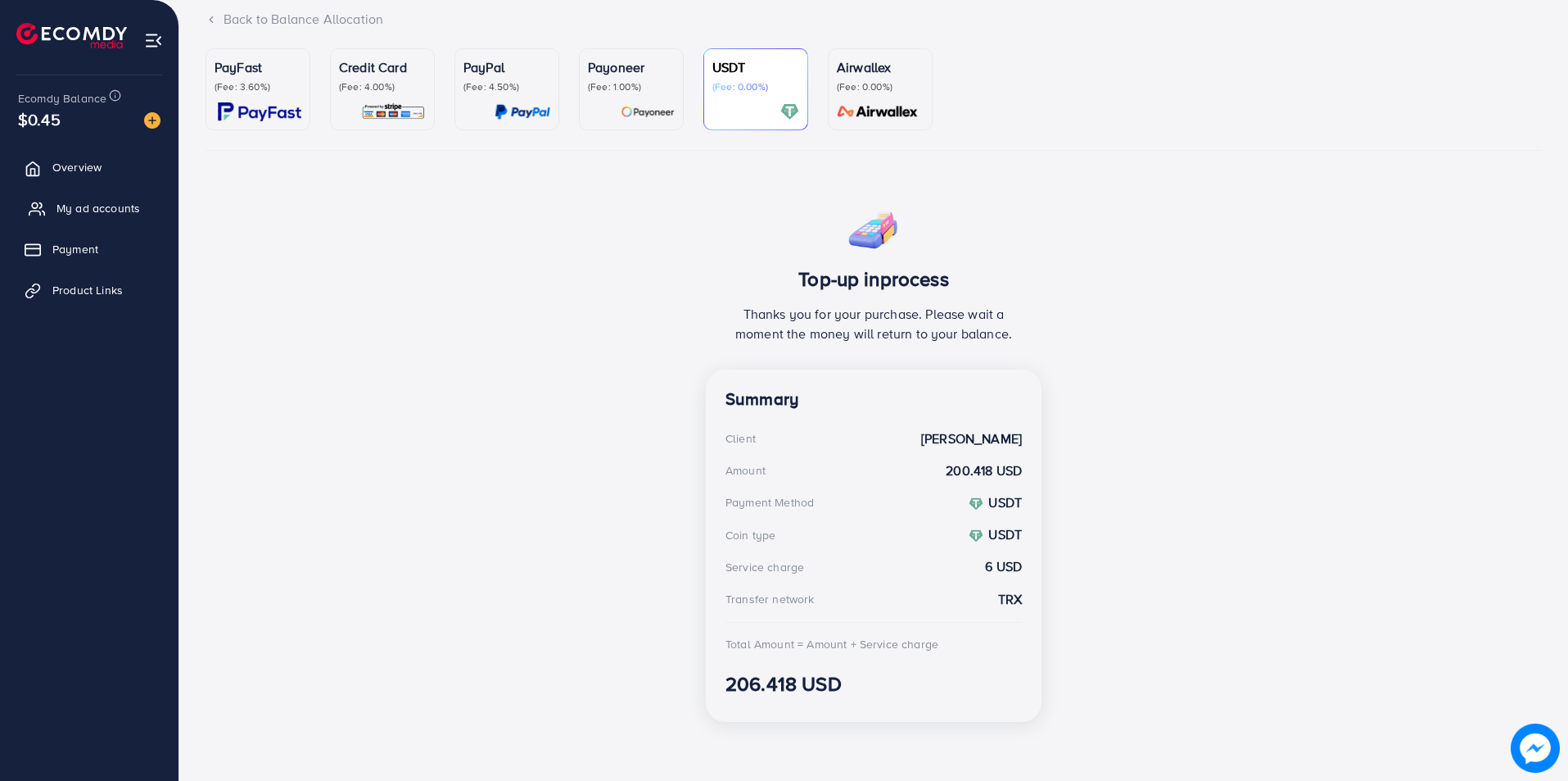
click at [71, 211] on span "My ad accounts" at bounding box center [99, 207] width 84 height 16
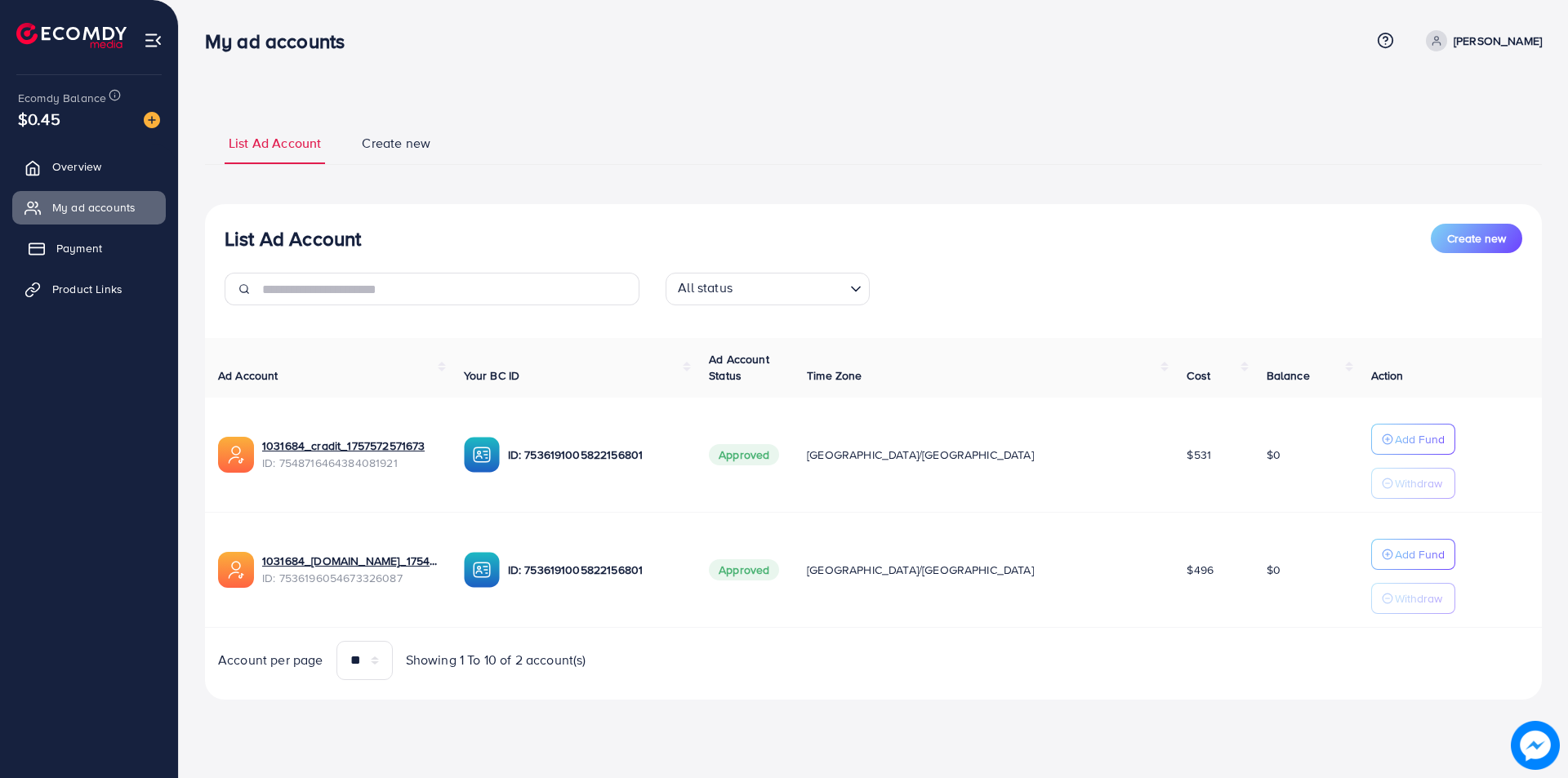
click at [70, 248] on span "Payment" at bounding box center [79, 248] width 46 height 16
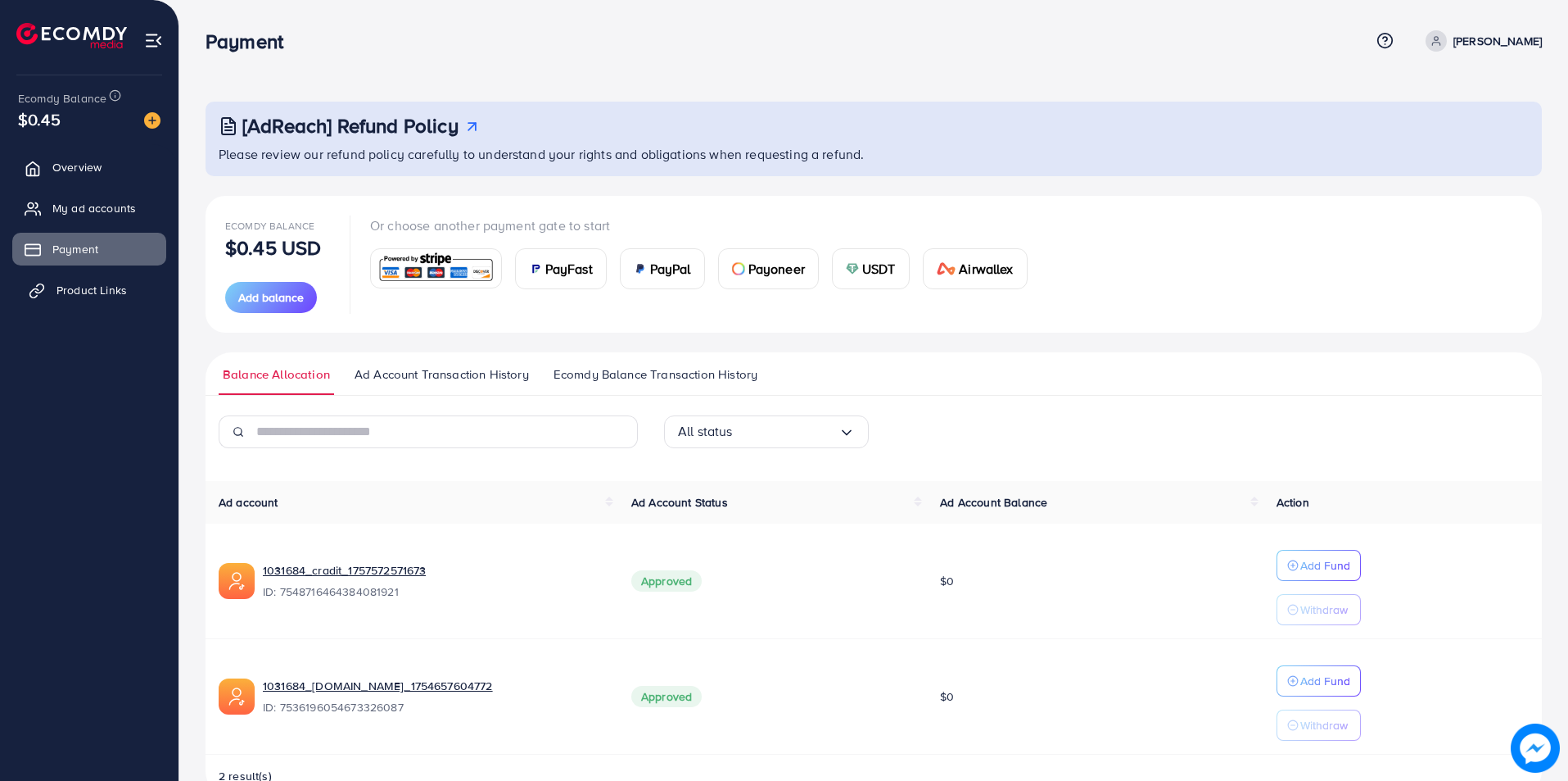
click at [67, 291] on span "Product Links" at bounding box center [92, 290] width 71 height 16
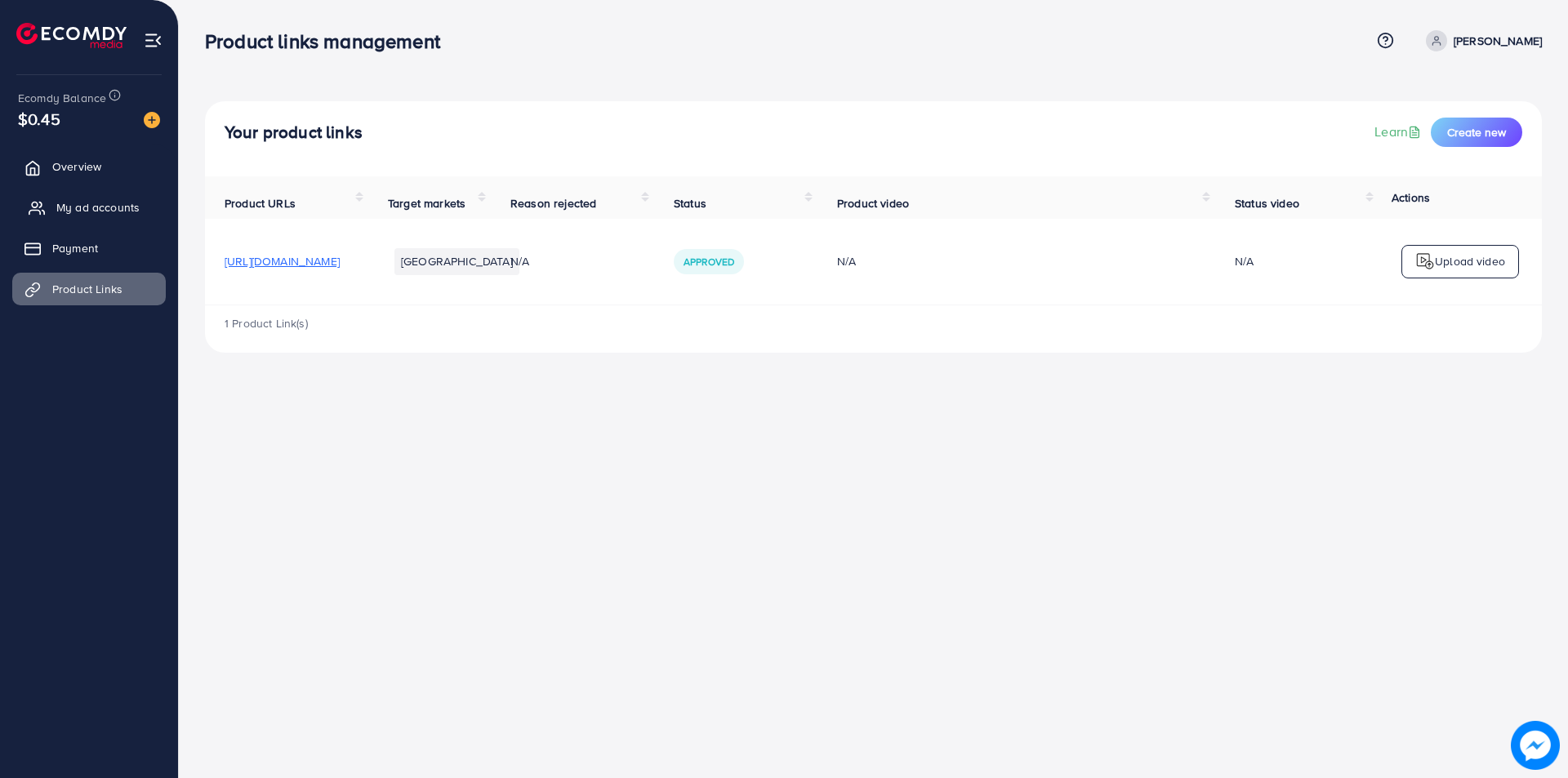
click at [70, 214] on span "My ad accounts" at bounding box center [98, 207] width 83 height 16
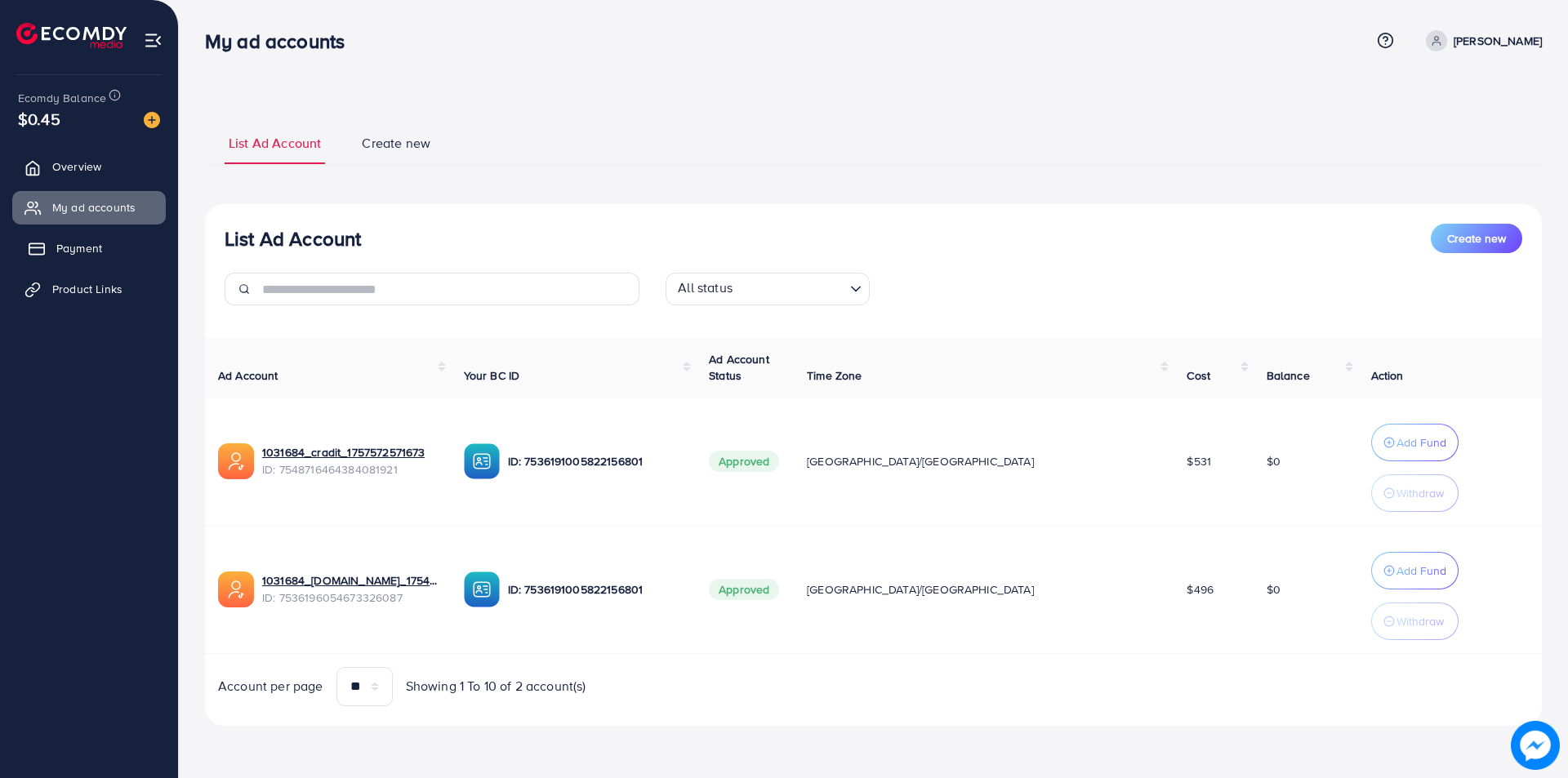
click at [70, 240] on span "Payment" at bounding box center [79, 248] width 46 height 16
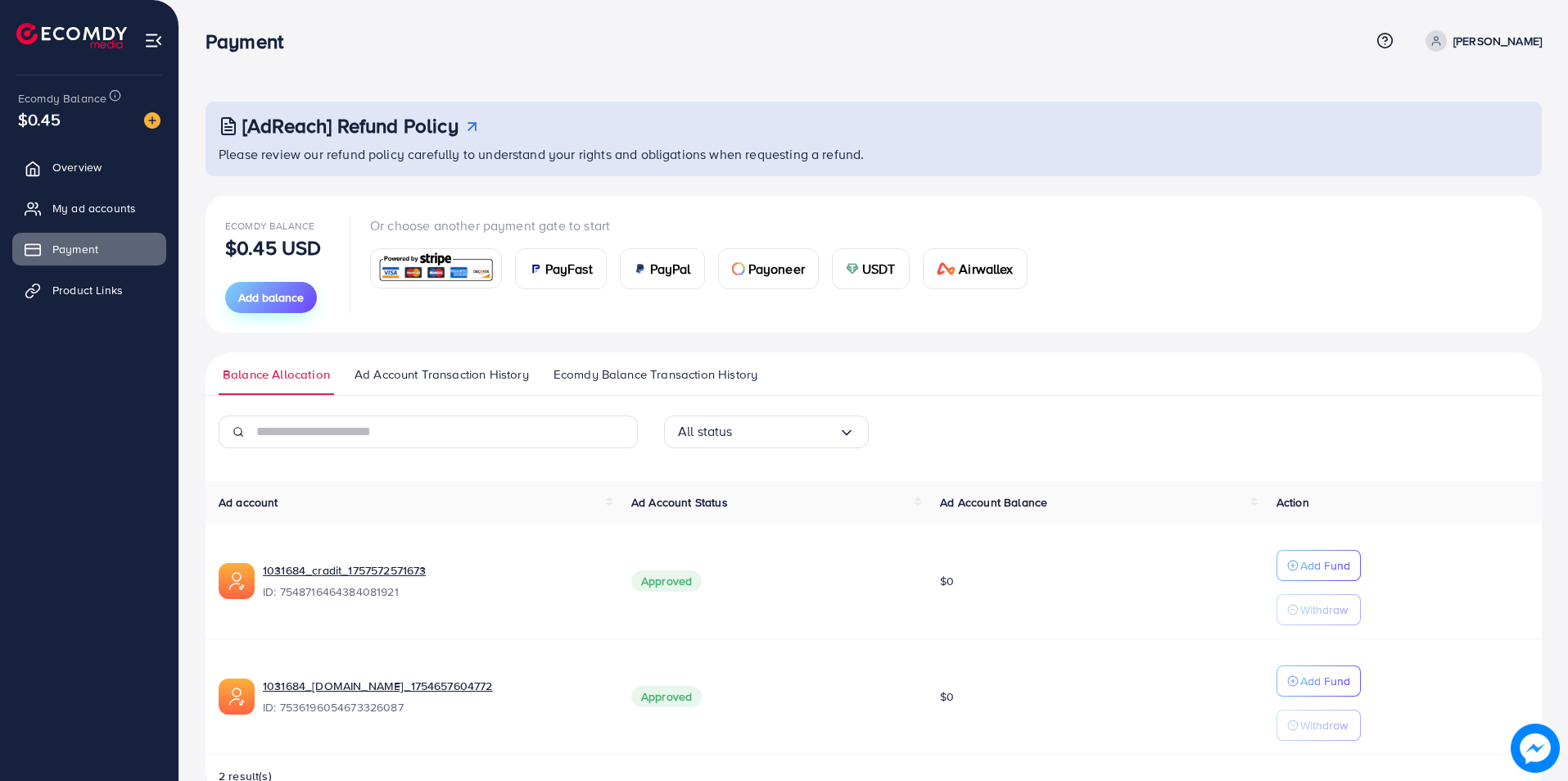
click at [261, 302] on span "Add balance" at bounding box center [271, 297] width 66 height 16
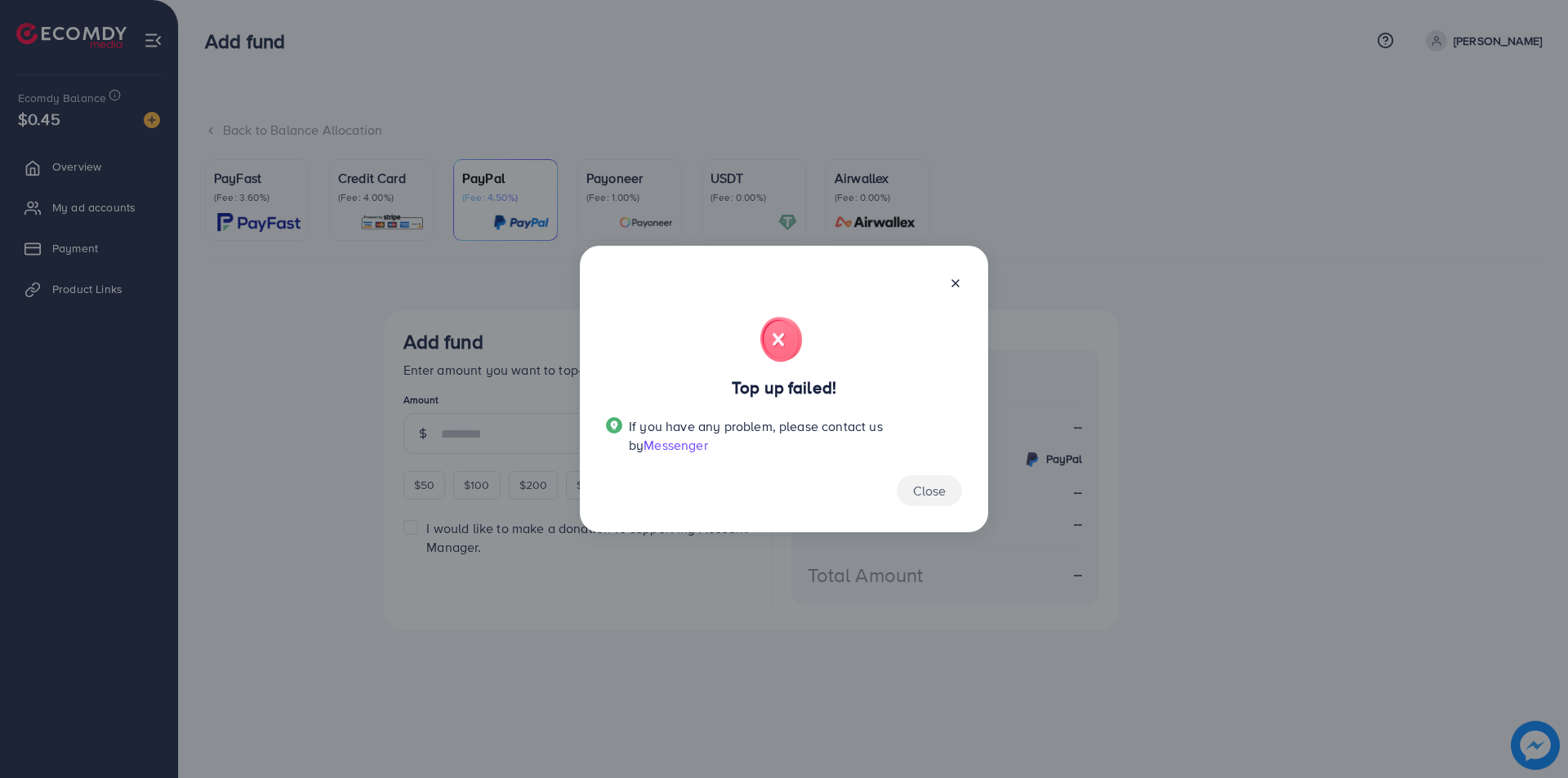
click at [959, 286] on line at bounding box center [955, 283] width 7 height 7
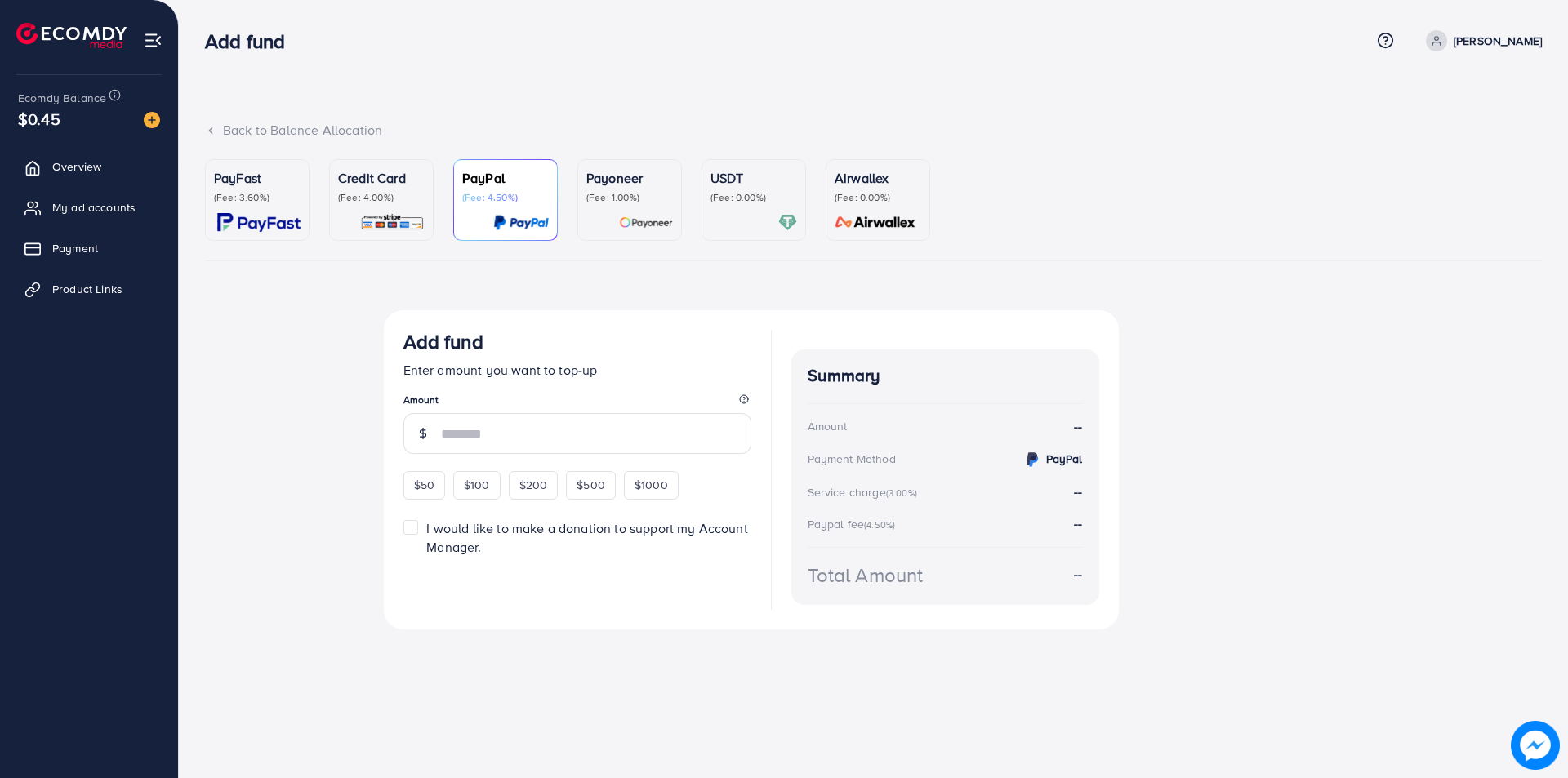
click at [776, 216] on div at bounding box center [753, 222] width 86 height 19
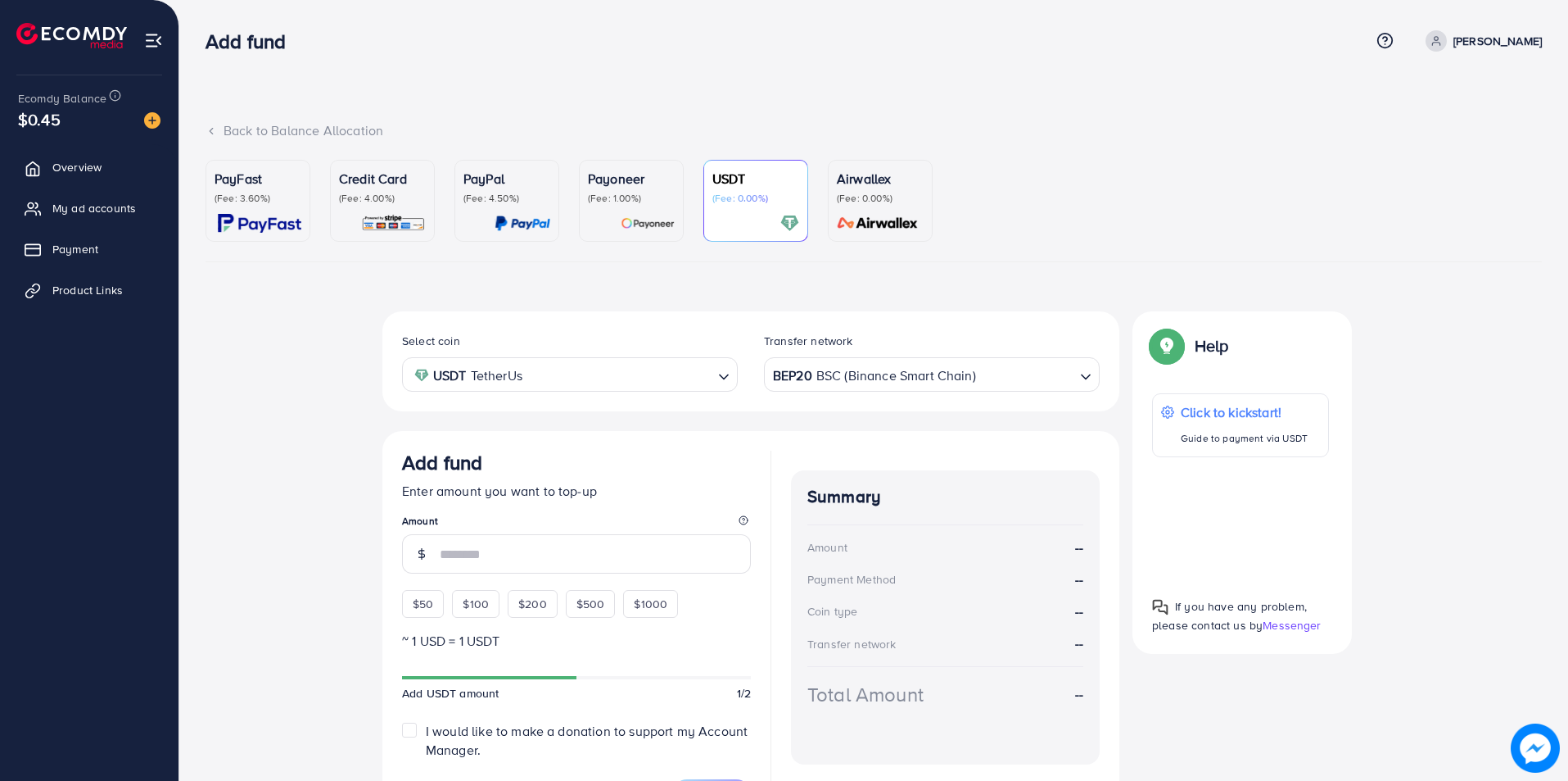
click at [817, 376] on div "BEP20 BSC (Binance Smart Chain)" at bounding box center [922, 373] width 305 height 29
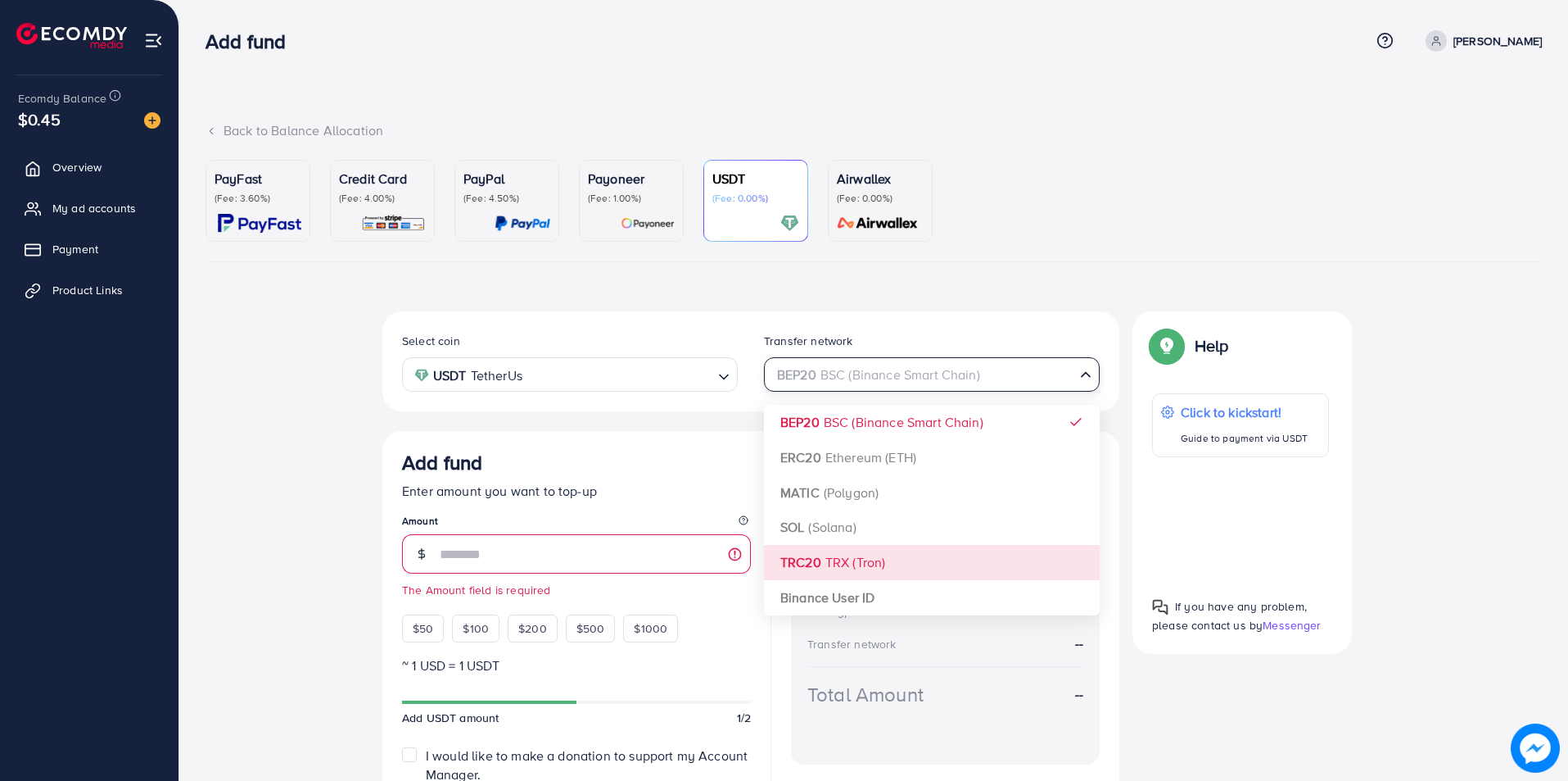
click at [792, 568] on div "Select coin USDT TetherUs Loading... Transfer network BEP20 BSC (Binance Smart …" at bounding box center [751, 582] width 737 height 542
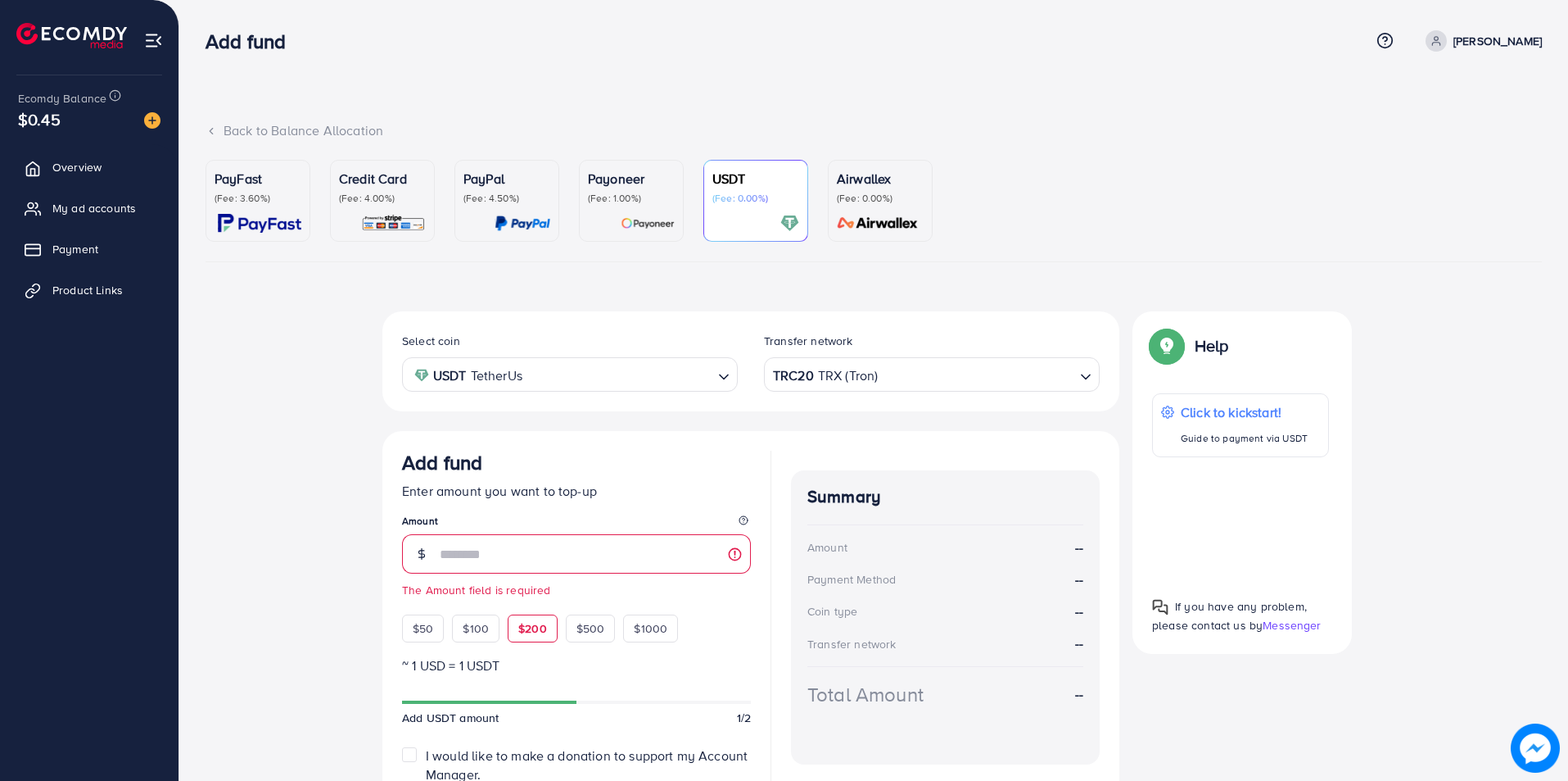
click at [537, 634] on span "$200" at bounding box center [532, 628] width 29 height 16
type input "***"
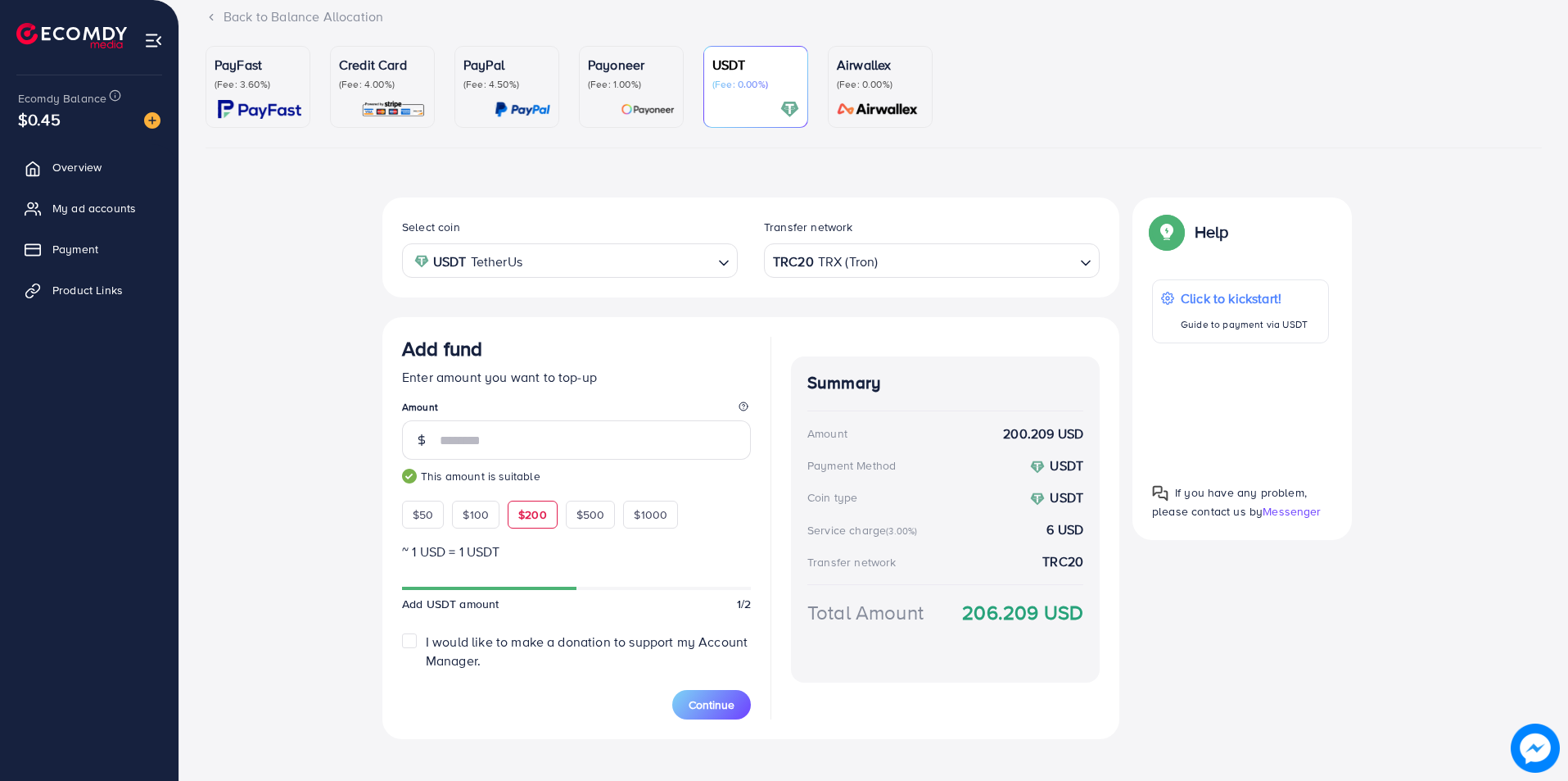
scroll to position [131, 0]
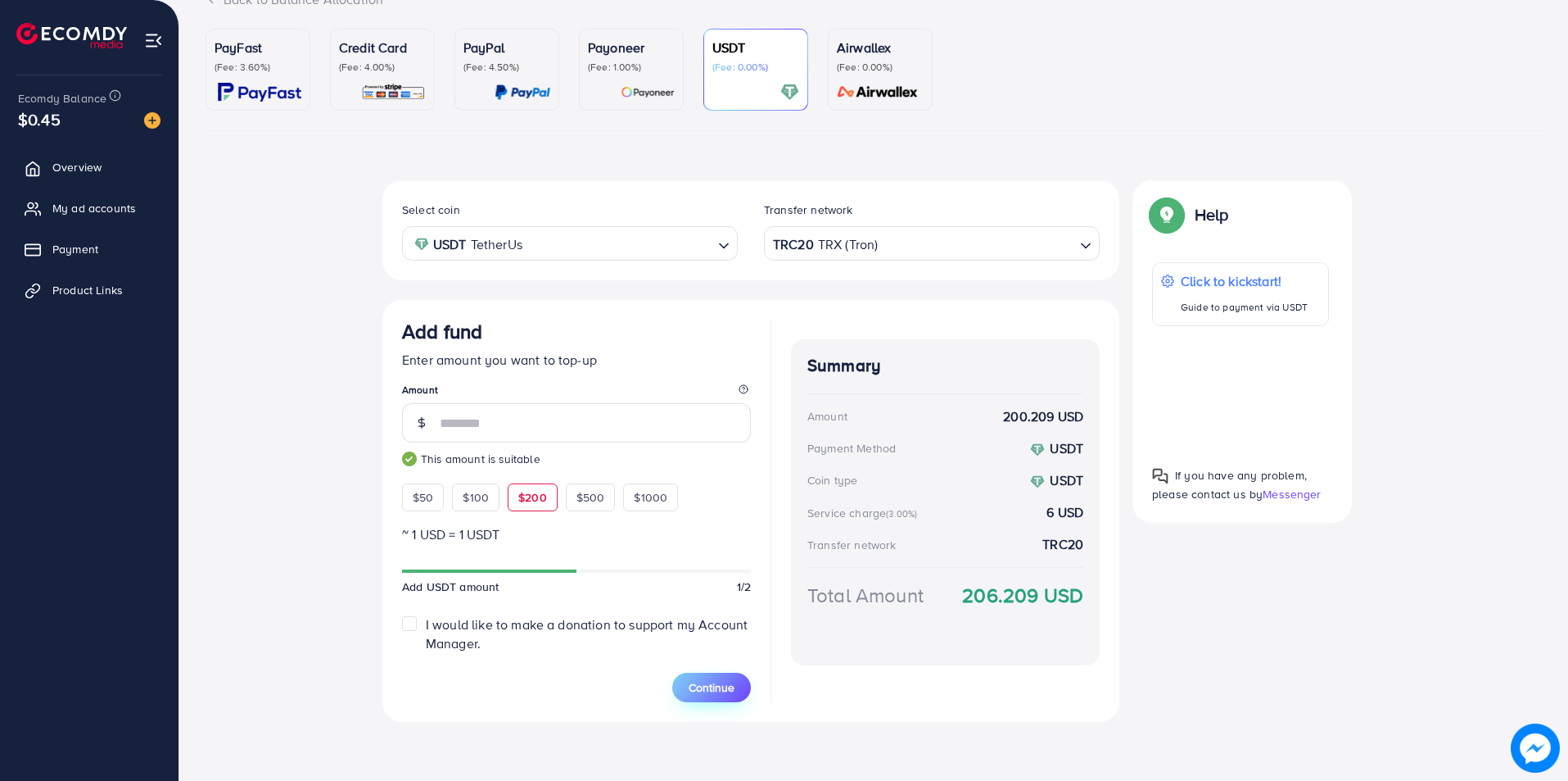
click at [692, 679] on span "Continue" at bounding box center [712, 687] width 46 height 16
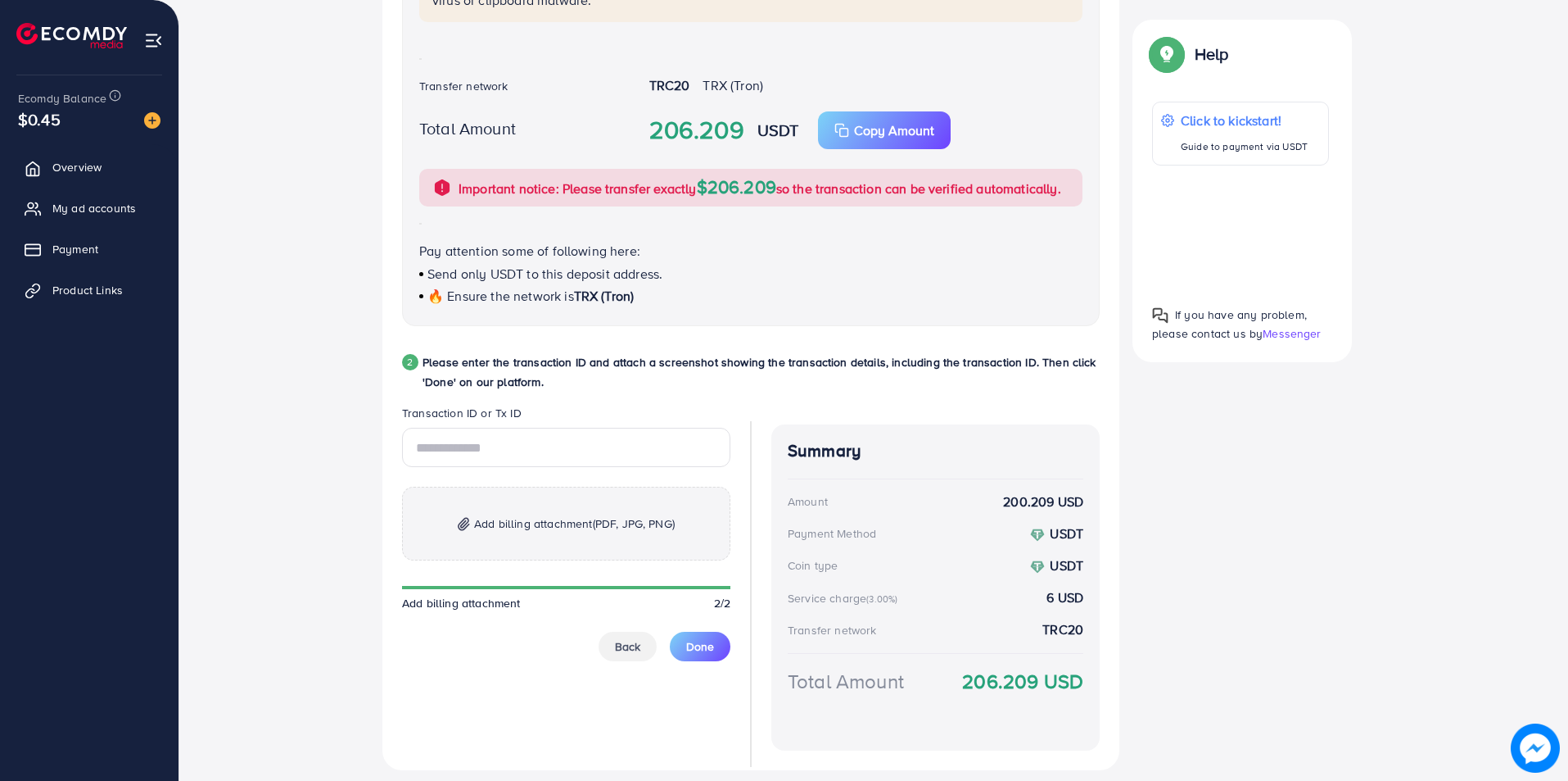
scroll to position [529, 0]
click at [462, 450] on input "text" at bounding box center [565, 445] width 328 height 39
paste input "**********"
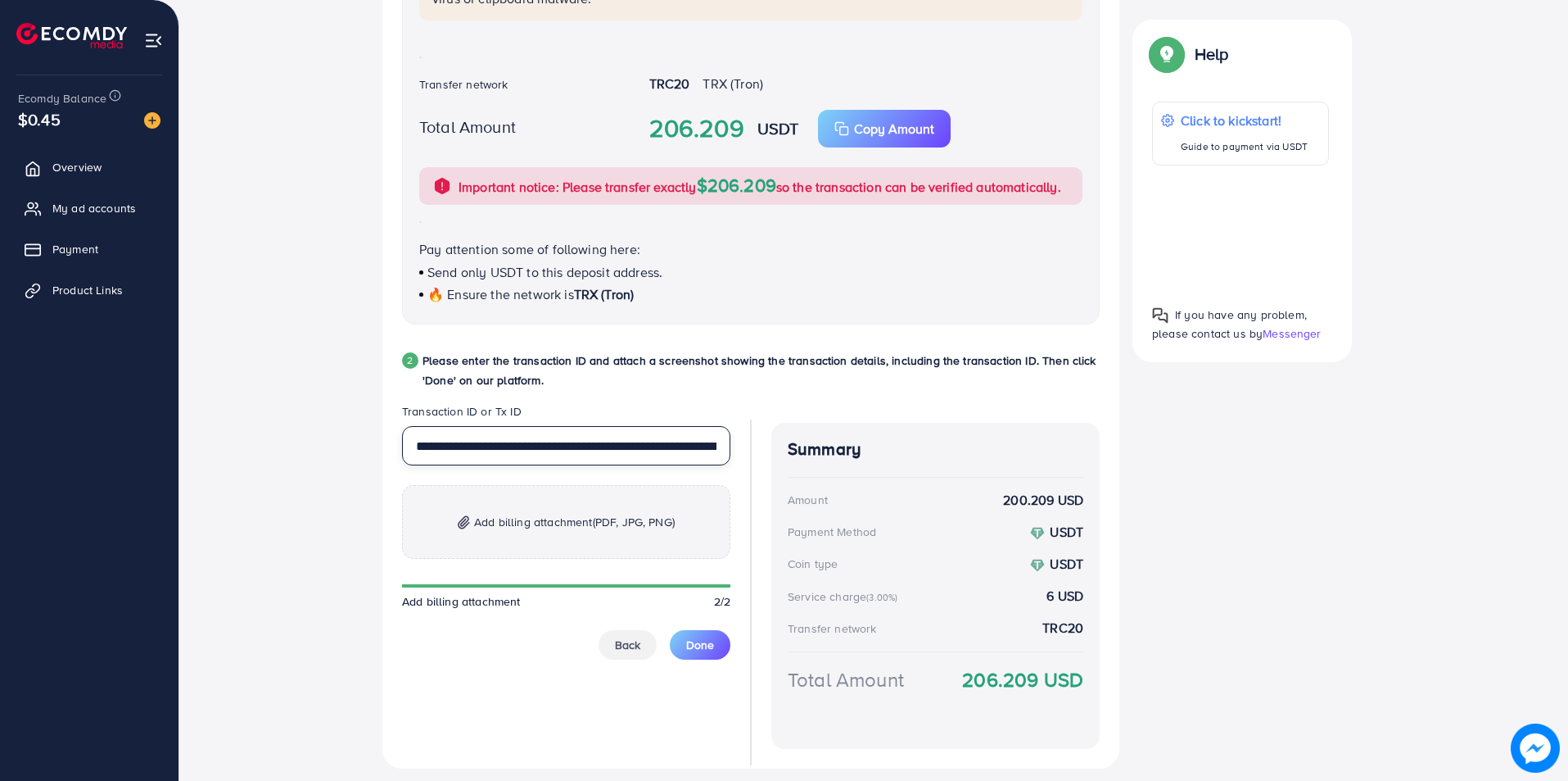
scroll to position [0, 150]
type input "**********"
click at [481, 443] on input "**********" at bounding box center [565, 445] width 328 height 39
click at [644, 537] on p "Add billing attachment (PDF, JPG, PNG)" at bounding box center [565, 522] width 328 height 74
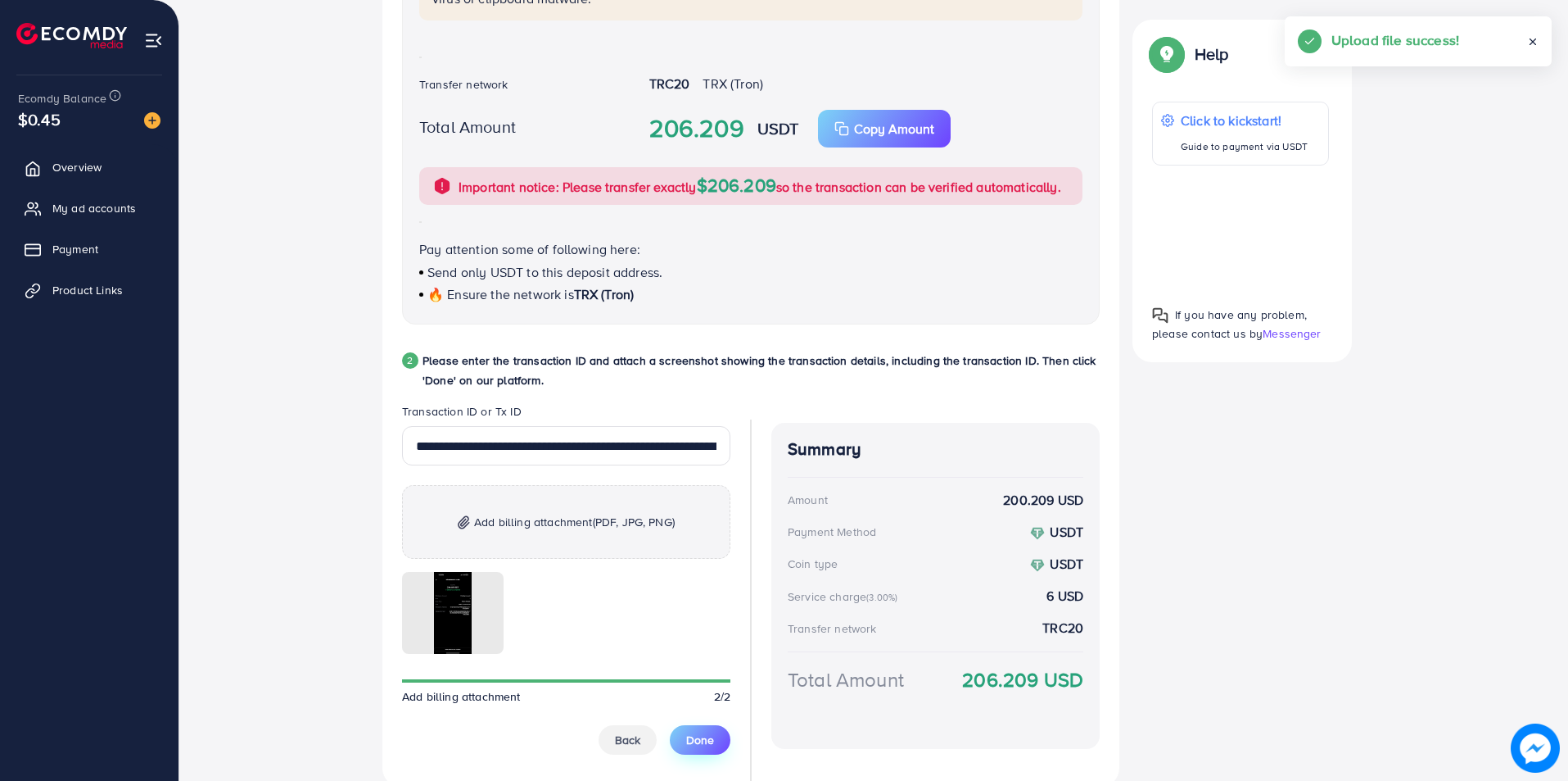
click at [717, 747] on button "Done" at bounding box center [700, 740] width 61 height 30
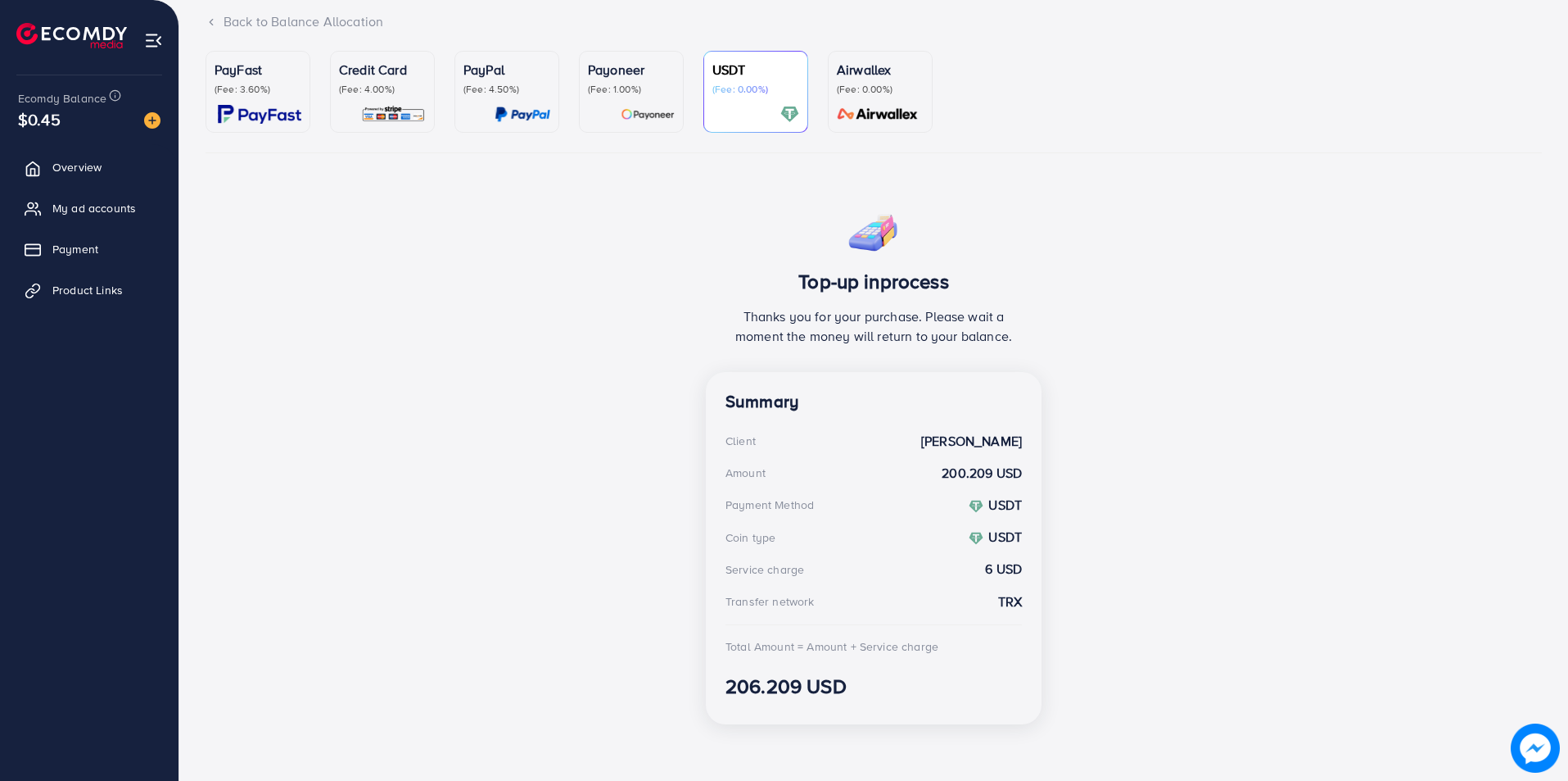
scroll to position [76, 0]
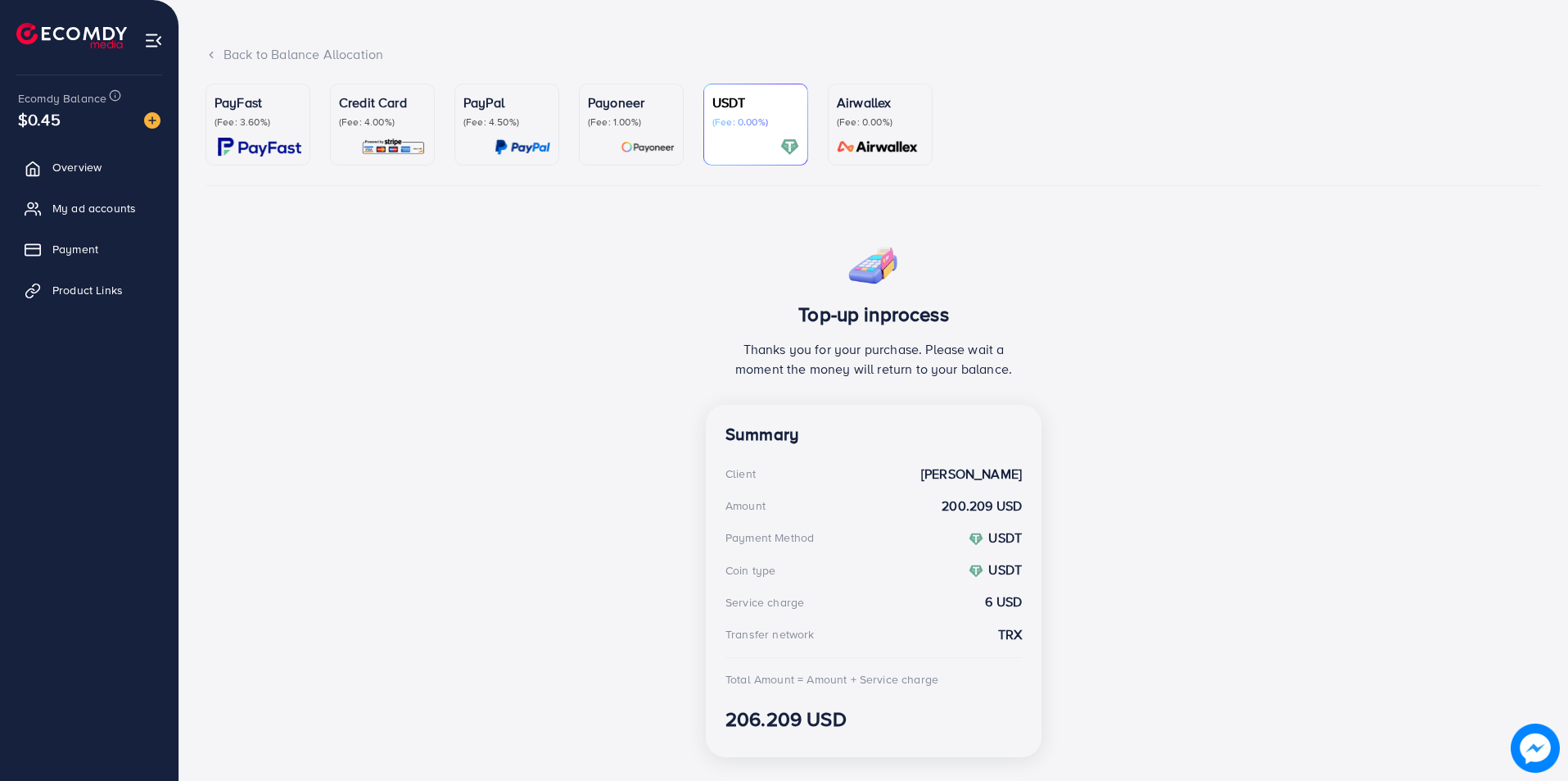
click at [81, 191] on ul "Overview My ad accounts Payment Product Links" at bounding box center [89, 234] width 178 height 181
click at [75, 203] on span "My ad accounts" at bounding box center [99, 207] width 84 height 16
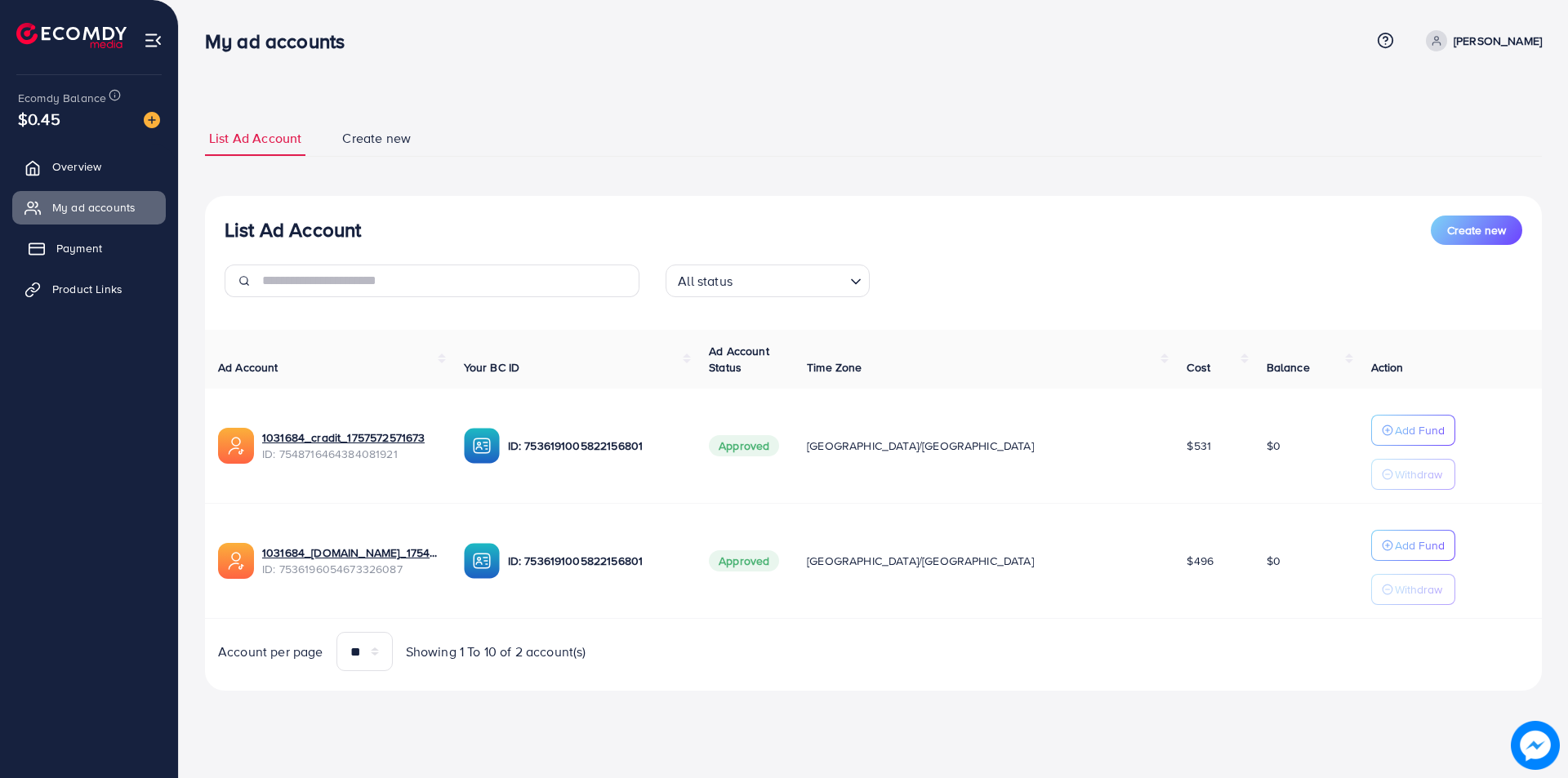
click at [54, 250] on link "Payment" at bounding box center [88, 247] width 153 height 33
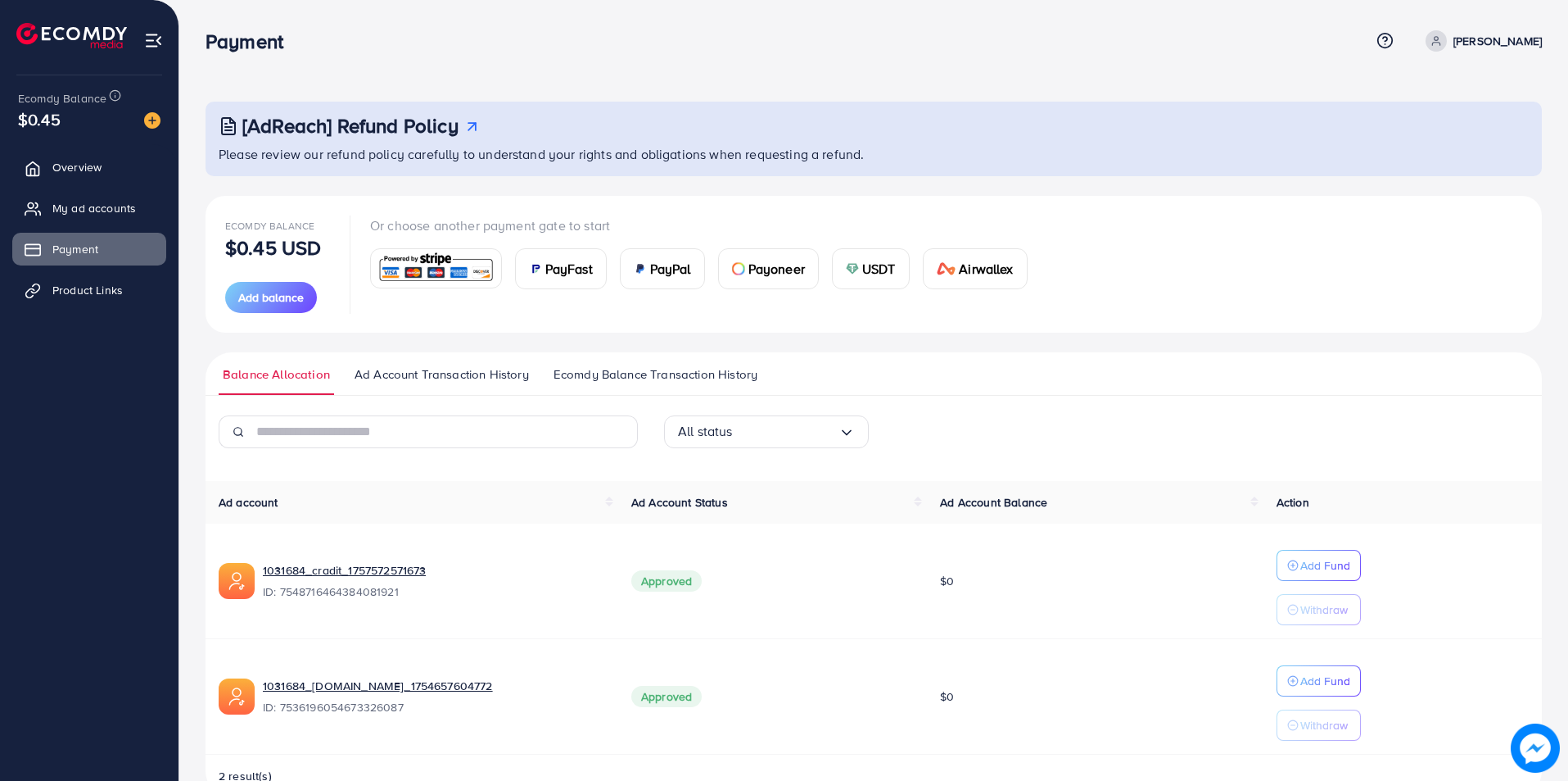
click at [883, 265] on span "USDT" at bounding box center [879, 269] width 34 height 20
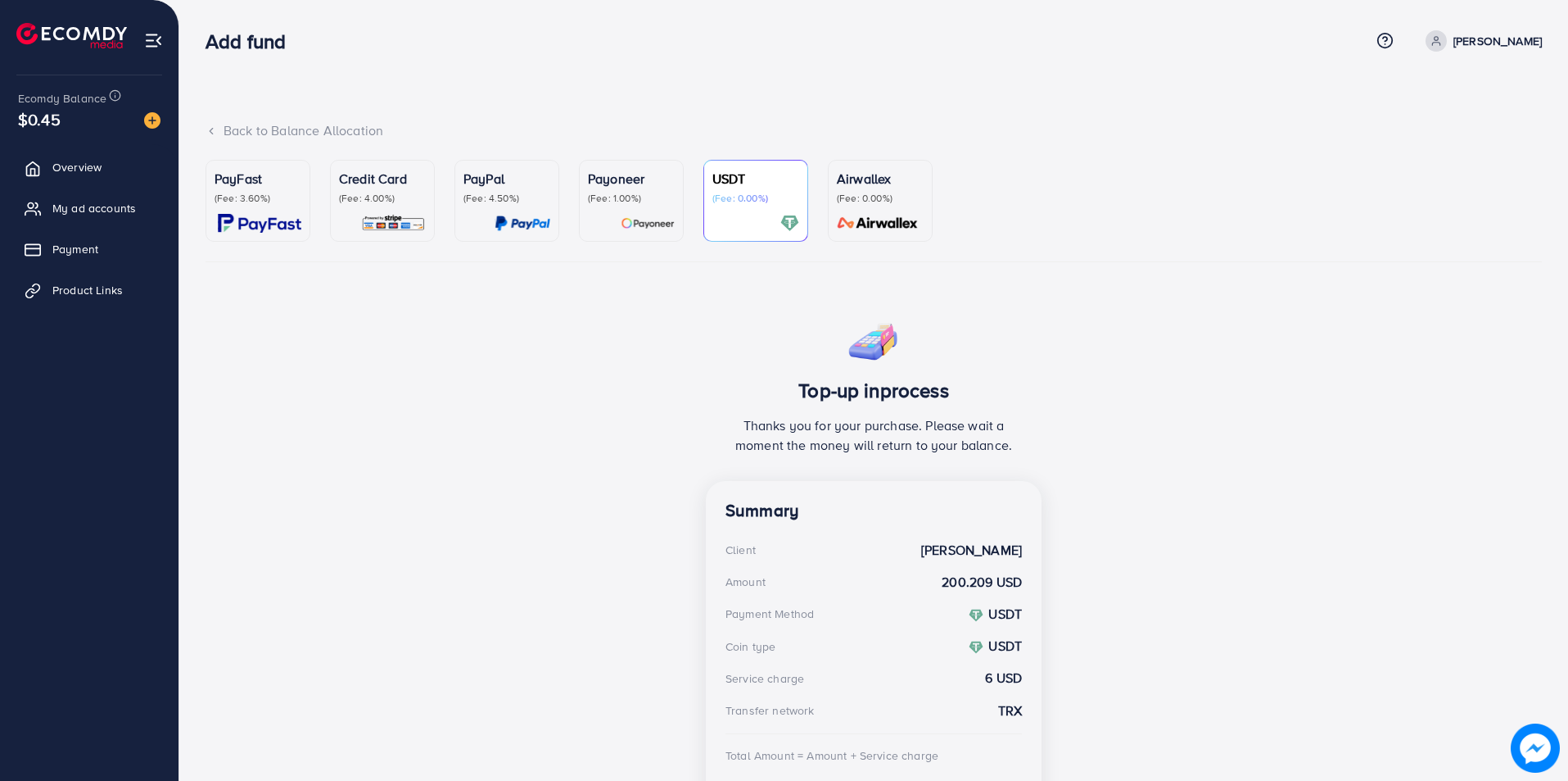
scroll to position [112, 0]
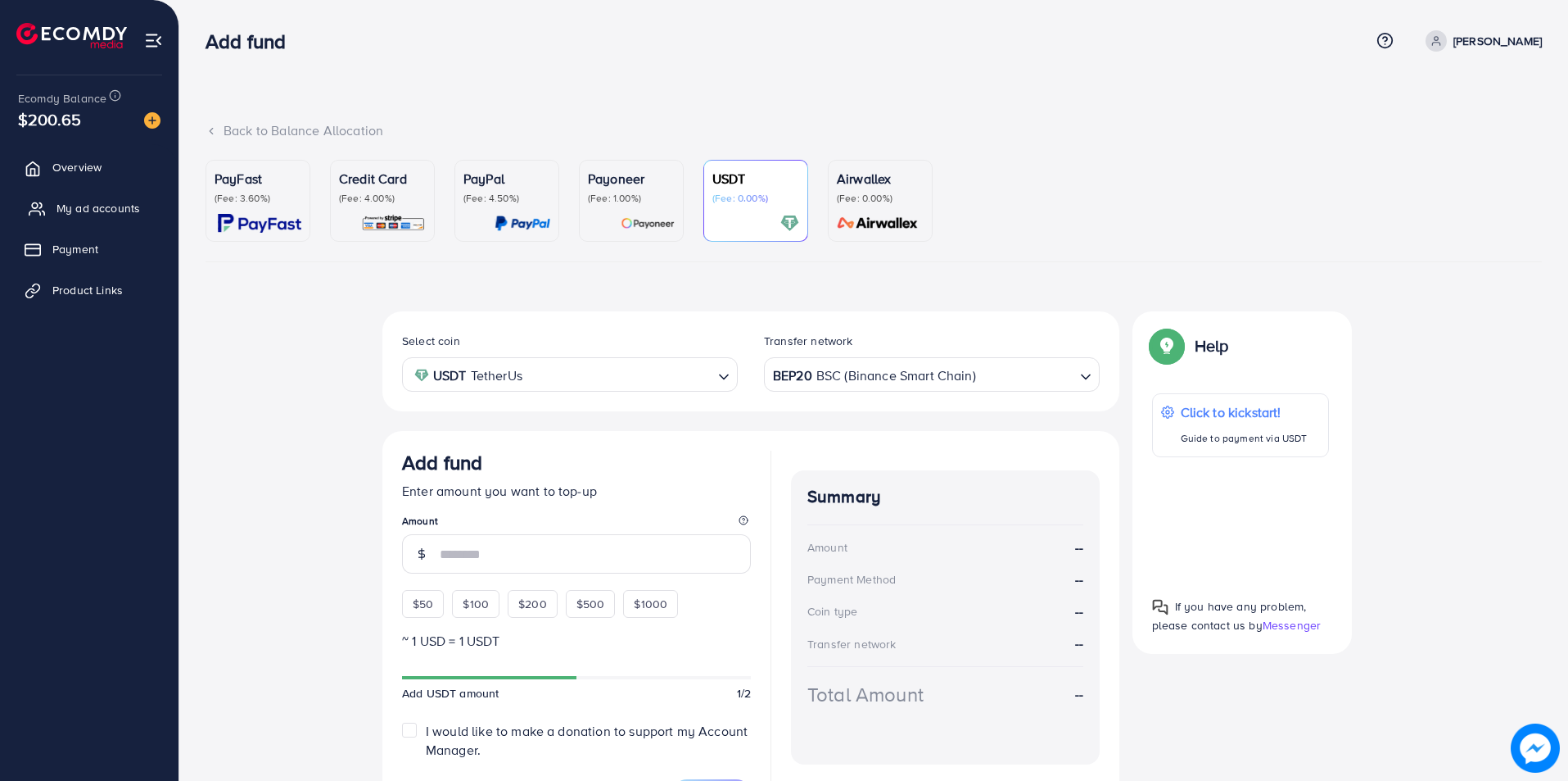
click at [81, 218] on link "My ad accounts" at bounding box center [89, 207] width 154 height 33
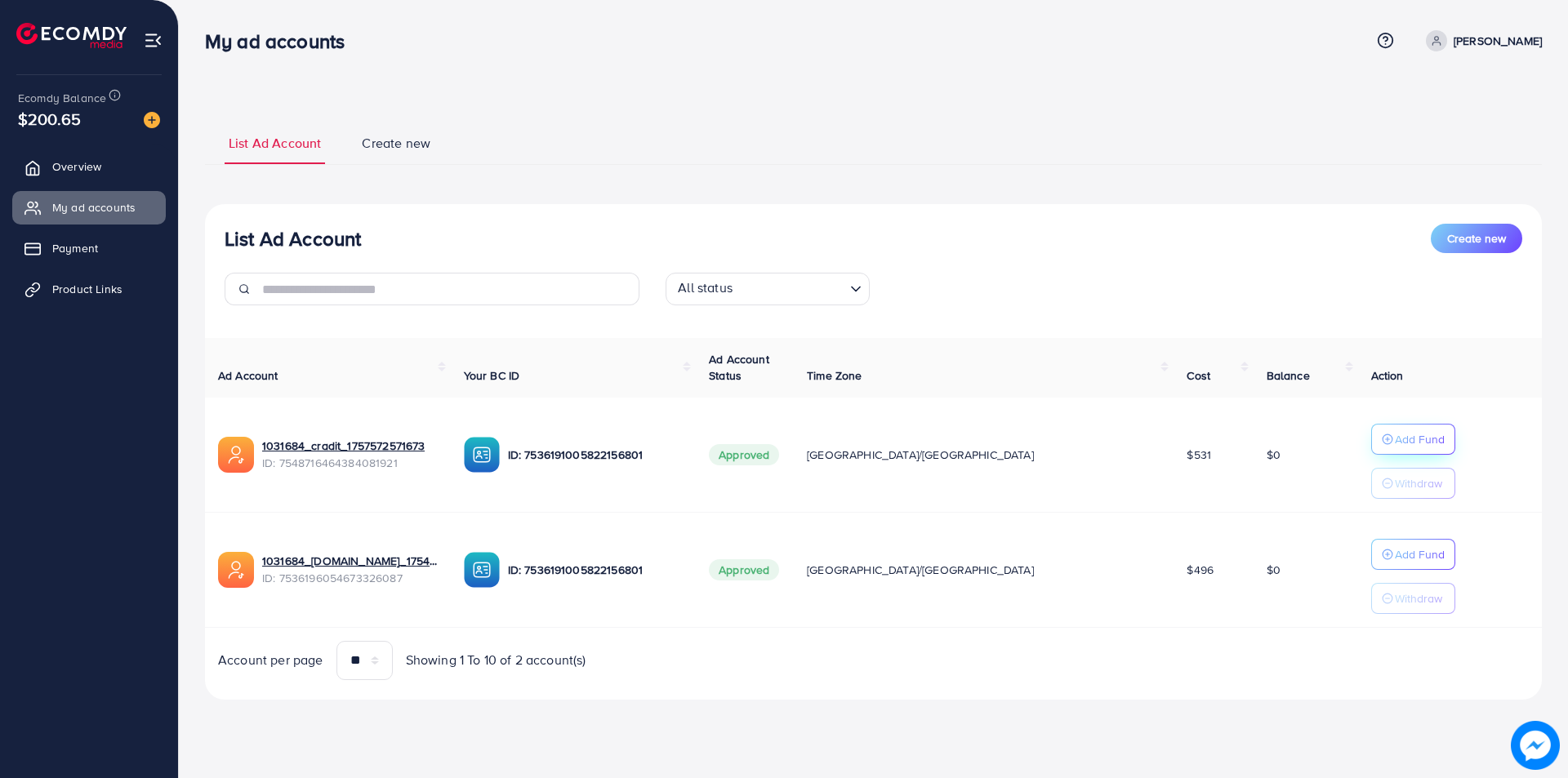
click at [1394, 444] on p "Add Fund" at bounding box center [1419, 439] width 50 height 20
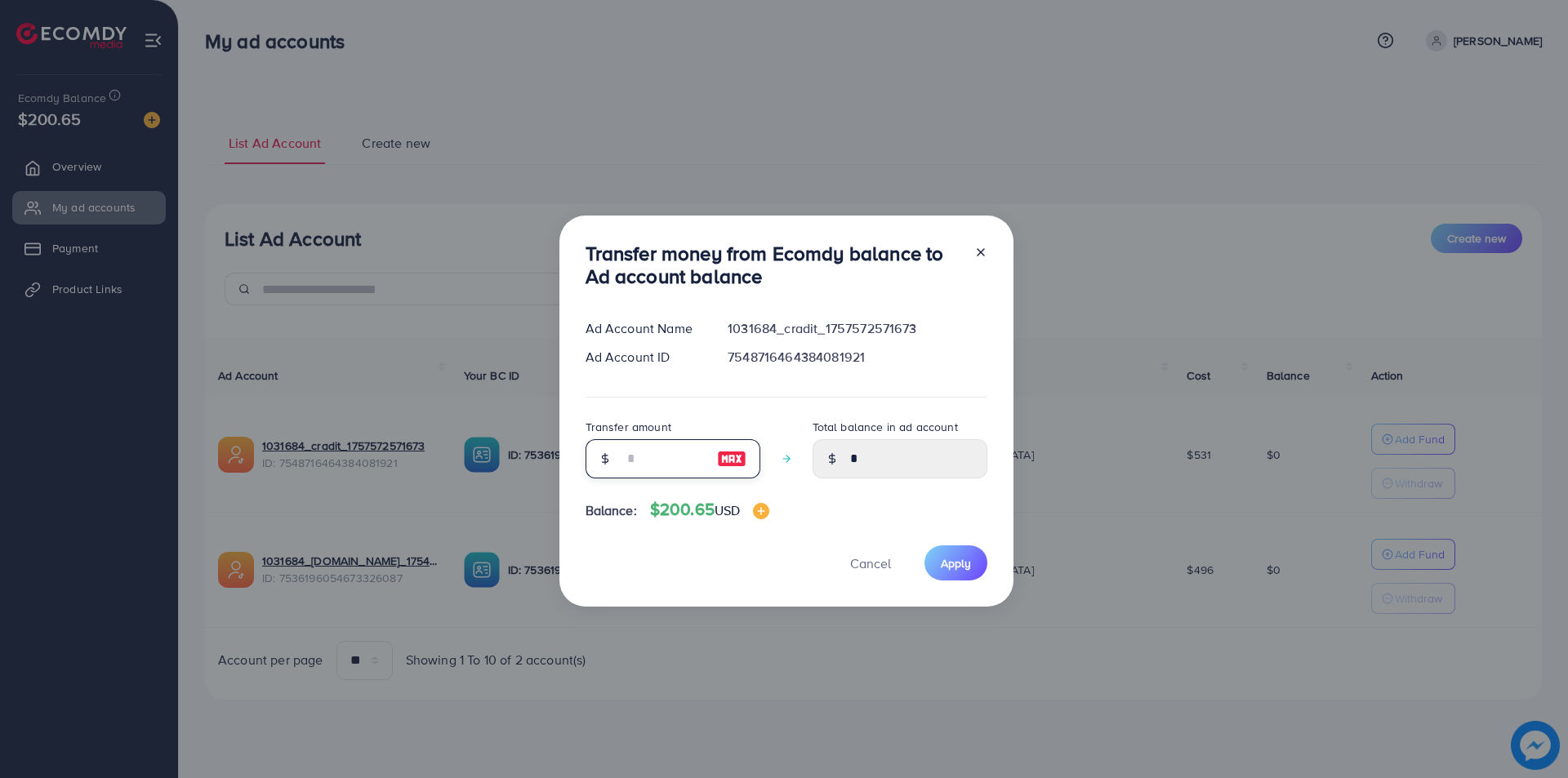
click at [650, 465] on input "number" at bounding box center [664, 458] width 81 height 39
type input "*"
type input "****"
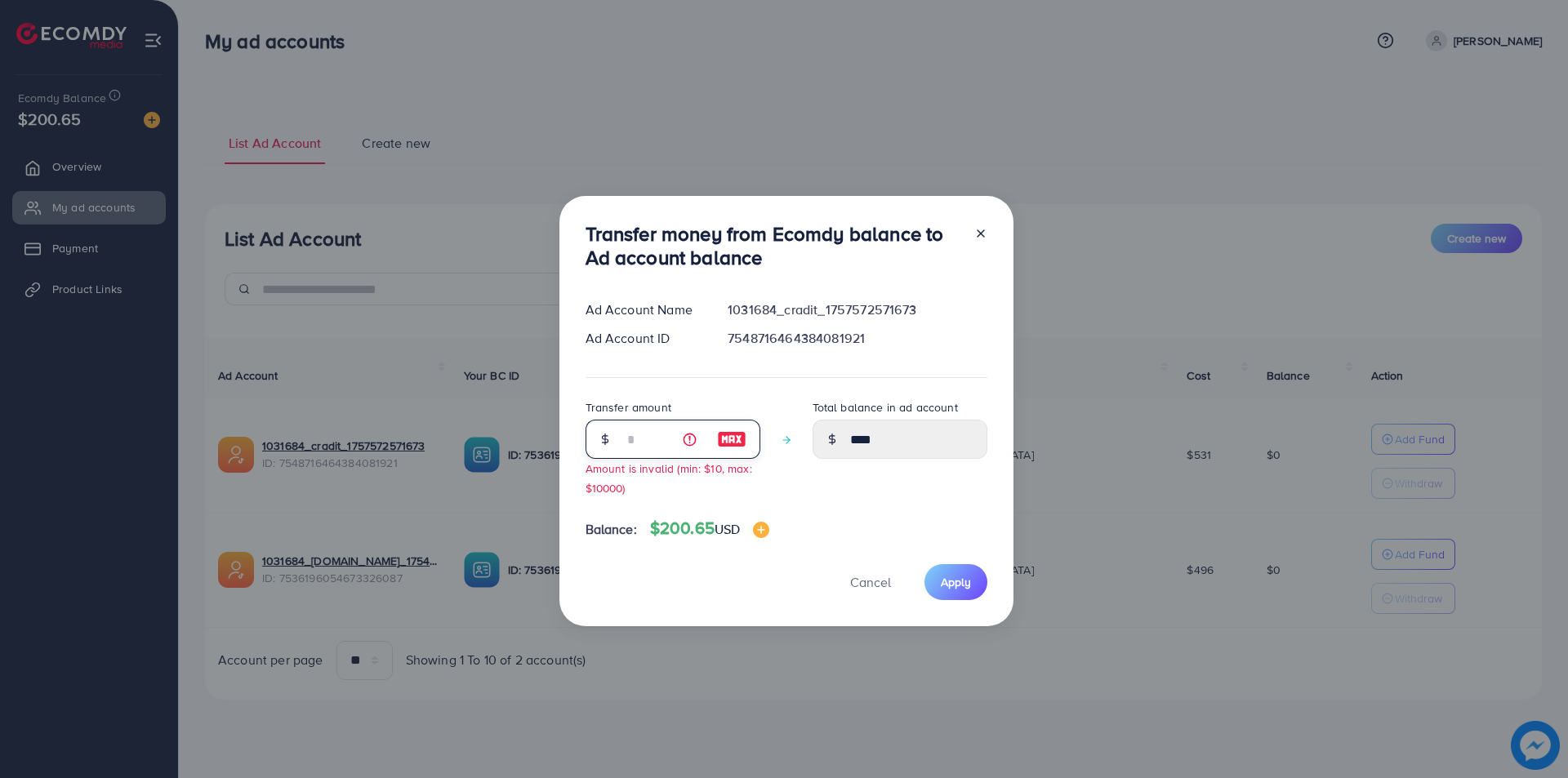
type input "**"
type input "*****"
type input "***"
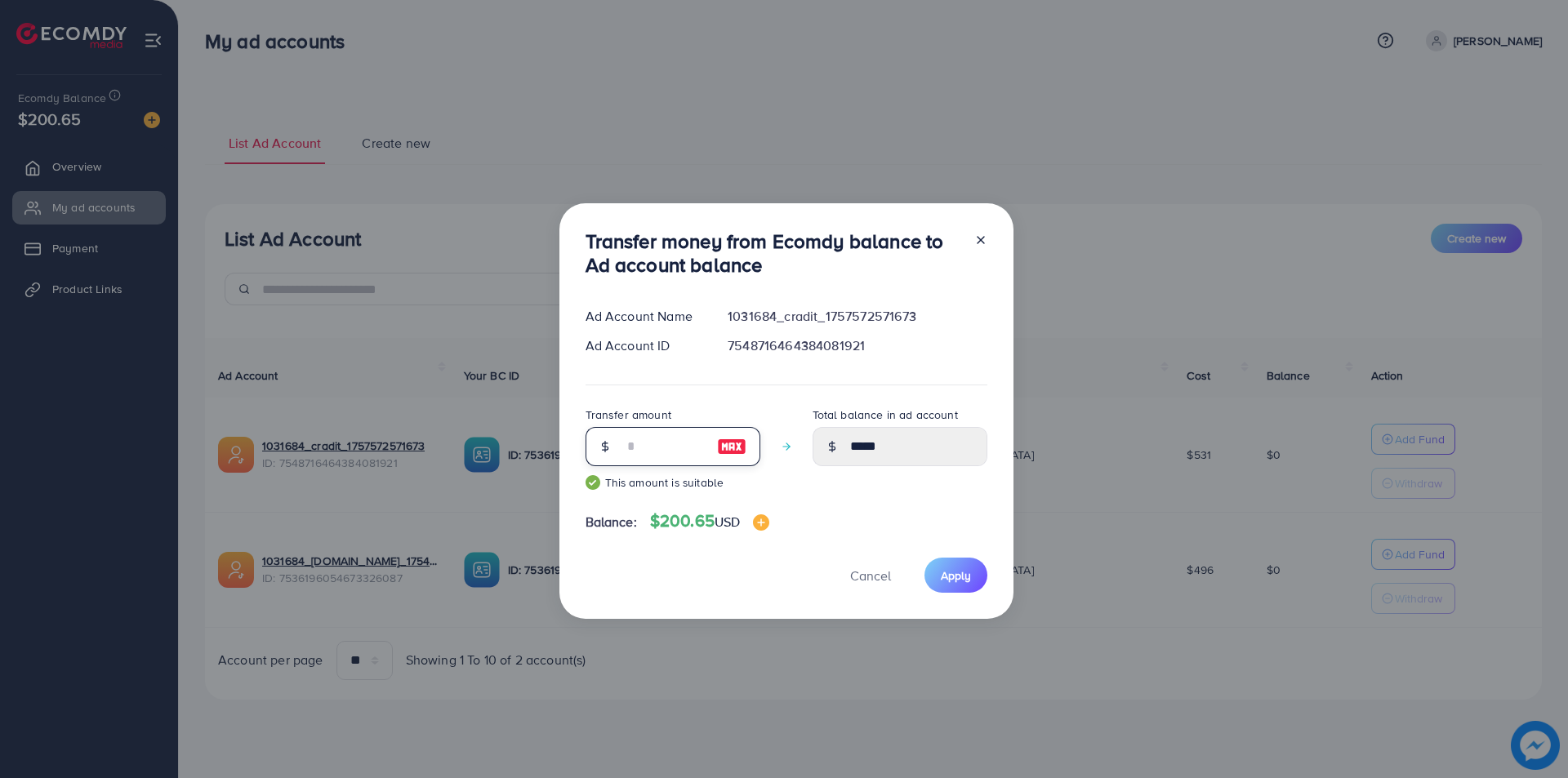
type input "******"
type input "***"
click at [958, 574] on span "Apply" at bounding box center [956, 575] width 30 height 16
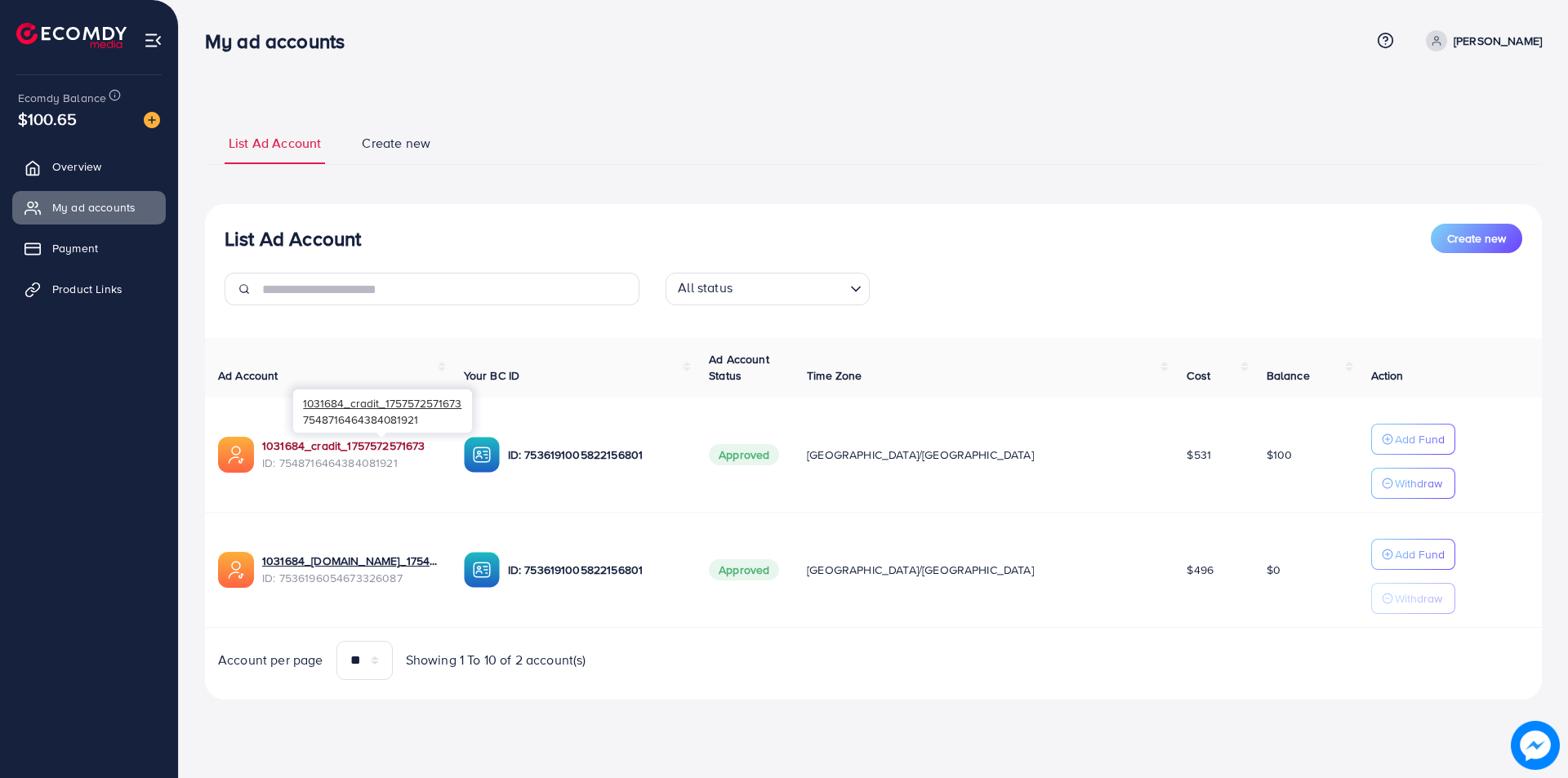
click at [394, 445] on link "1031684_cradit_1757572571673" at bounding box center [344, 445] width 163 height 16
